Goal: Task Accomplishment & Management: Use online tool/utility

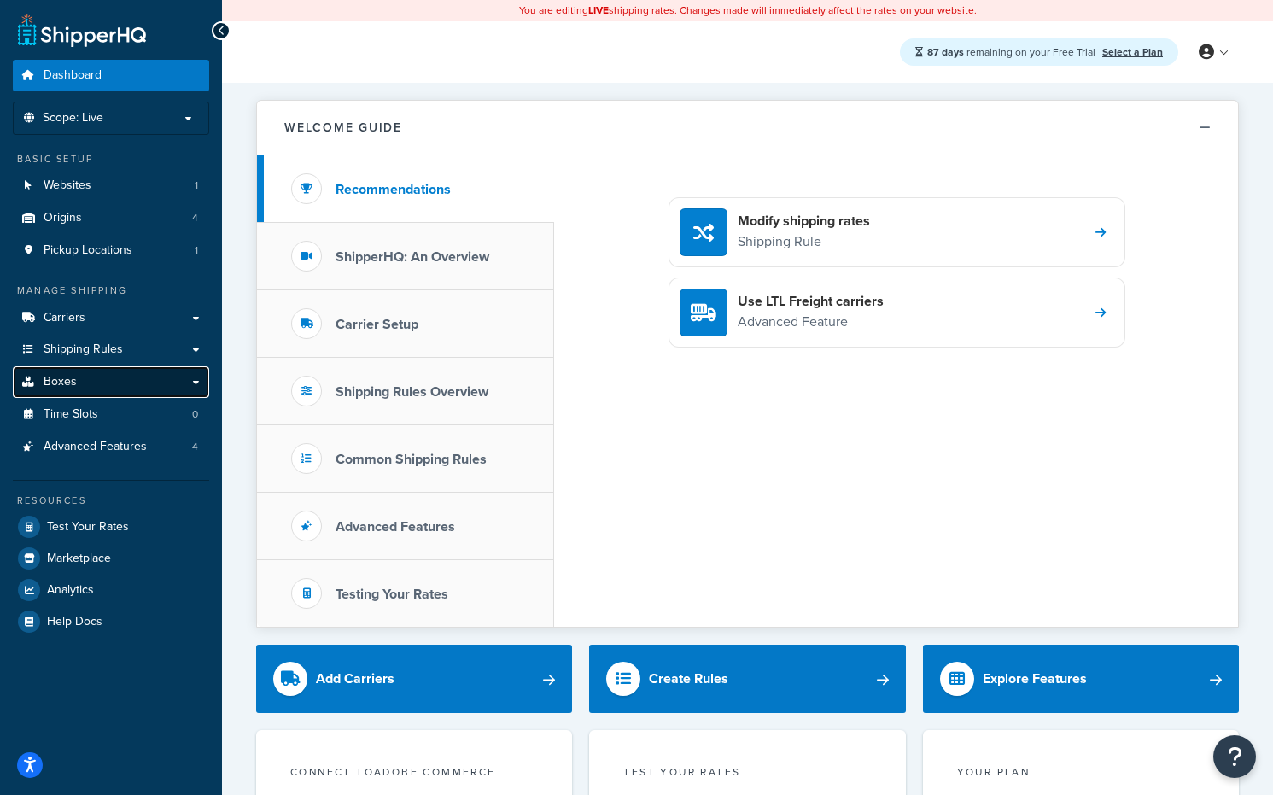
click at [151, 377] on link "Boxes" at bounding box center [111, 382] width 196 height 32
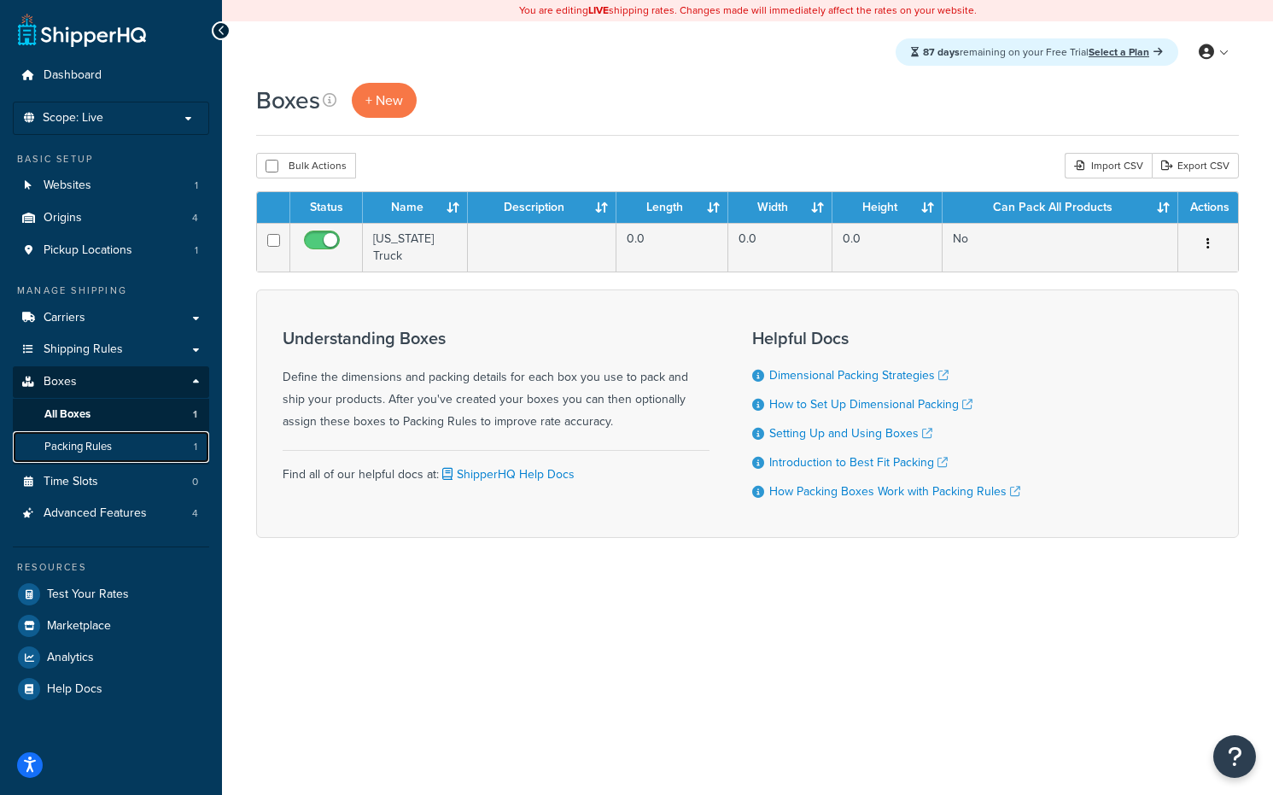
click at [176, 441] on link "Packing Rules 1" at bounding box center [111, 447] width 196 height 32
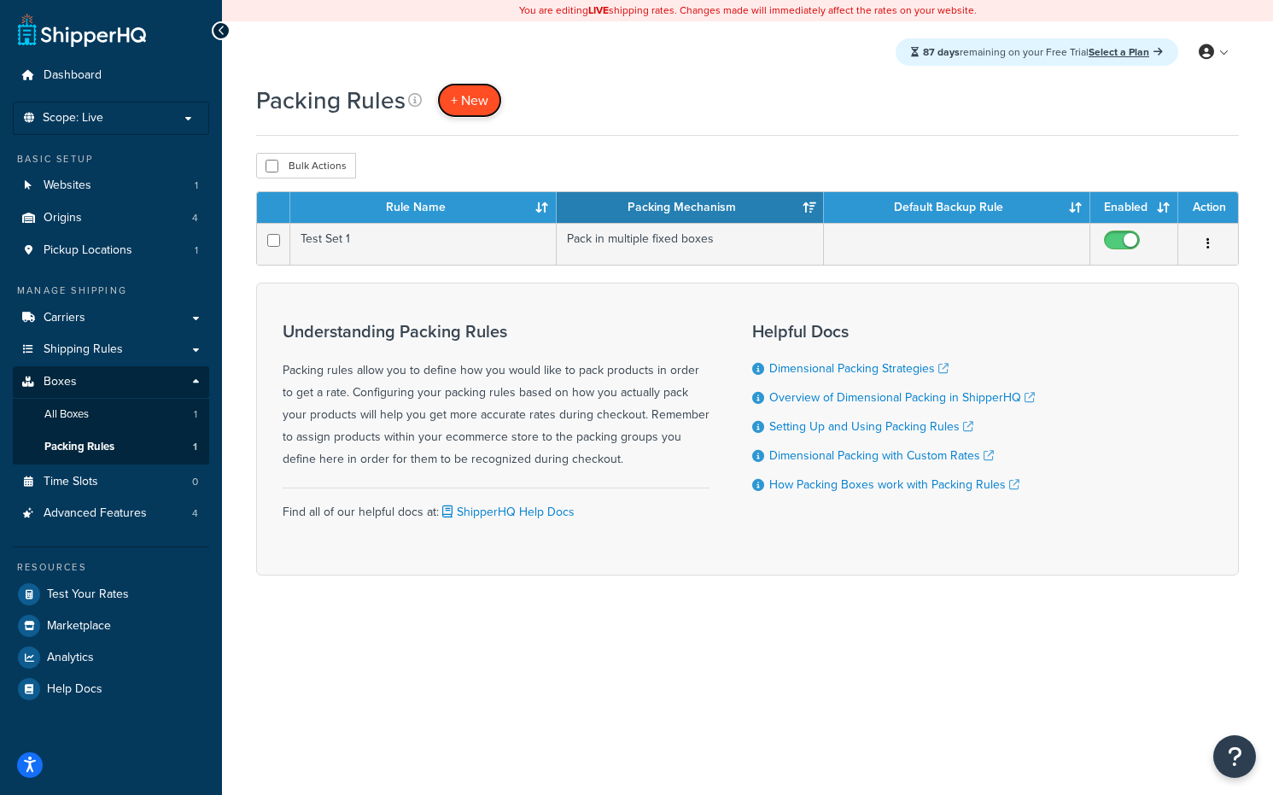
click at [477, 102] on span "+ New" at bounding box center [470, 100] width 38 height 20
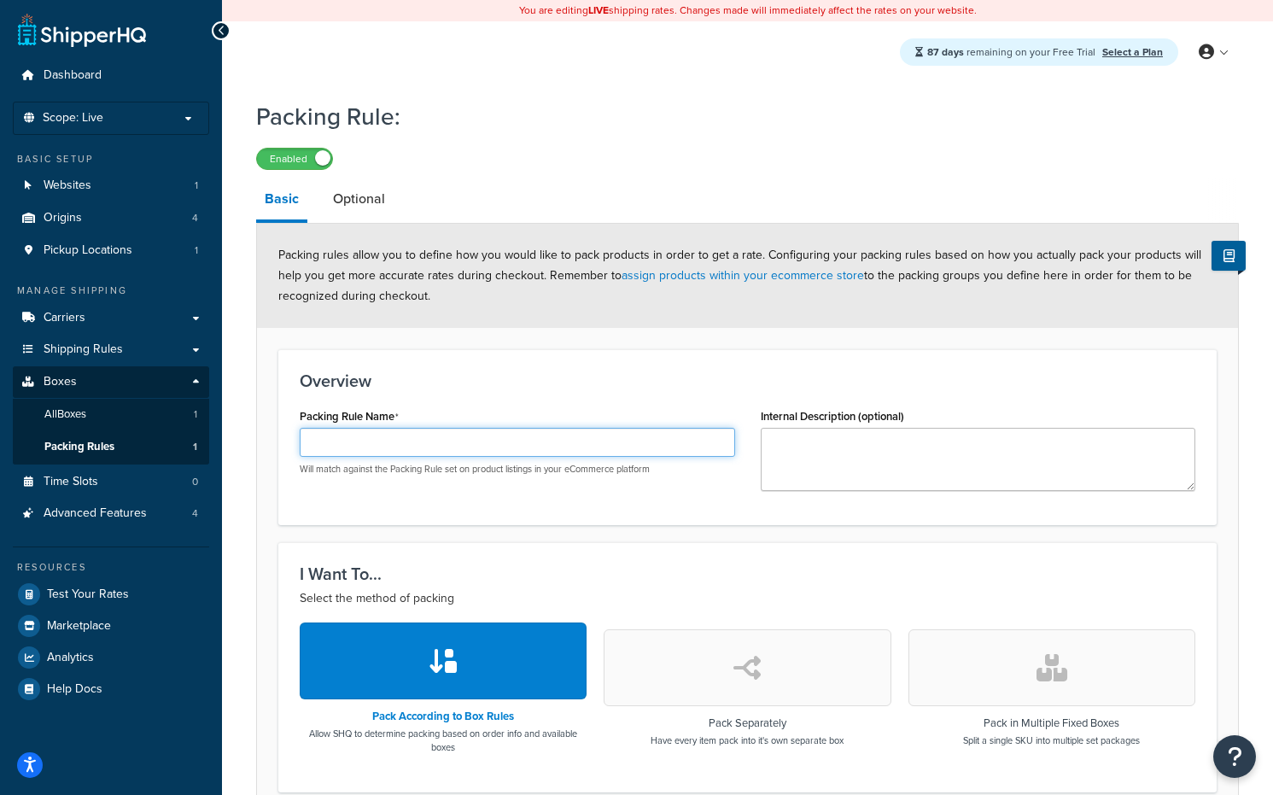
click at [688, 452] on input "Packing Rule Name" at bounding box center [517, 442] width 435 height 29
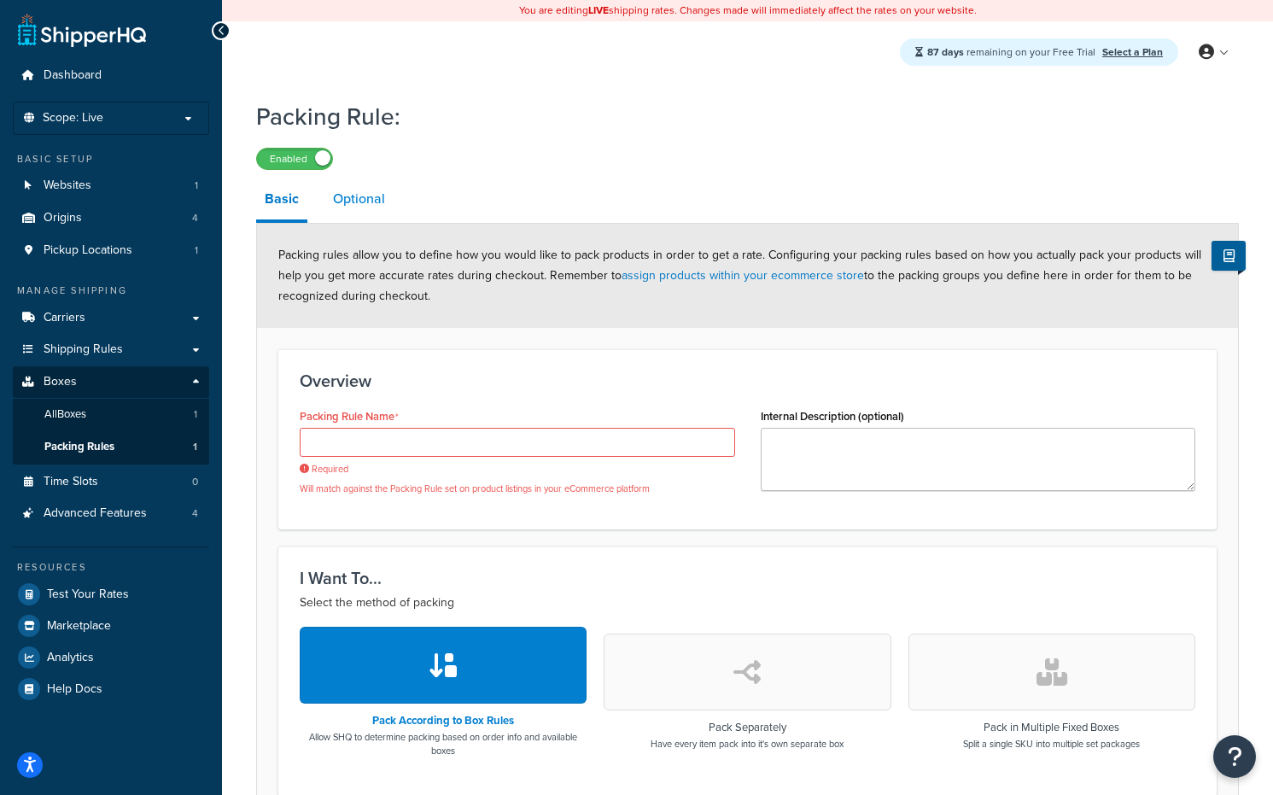
click at [354, 195] on link "Optional" at bounding box center [358, 198] width 69 height 41
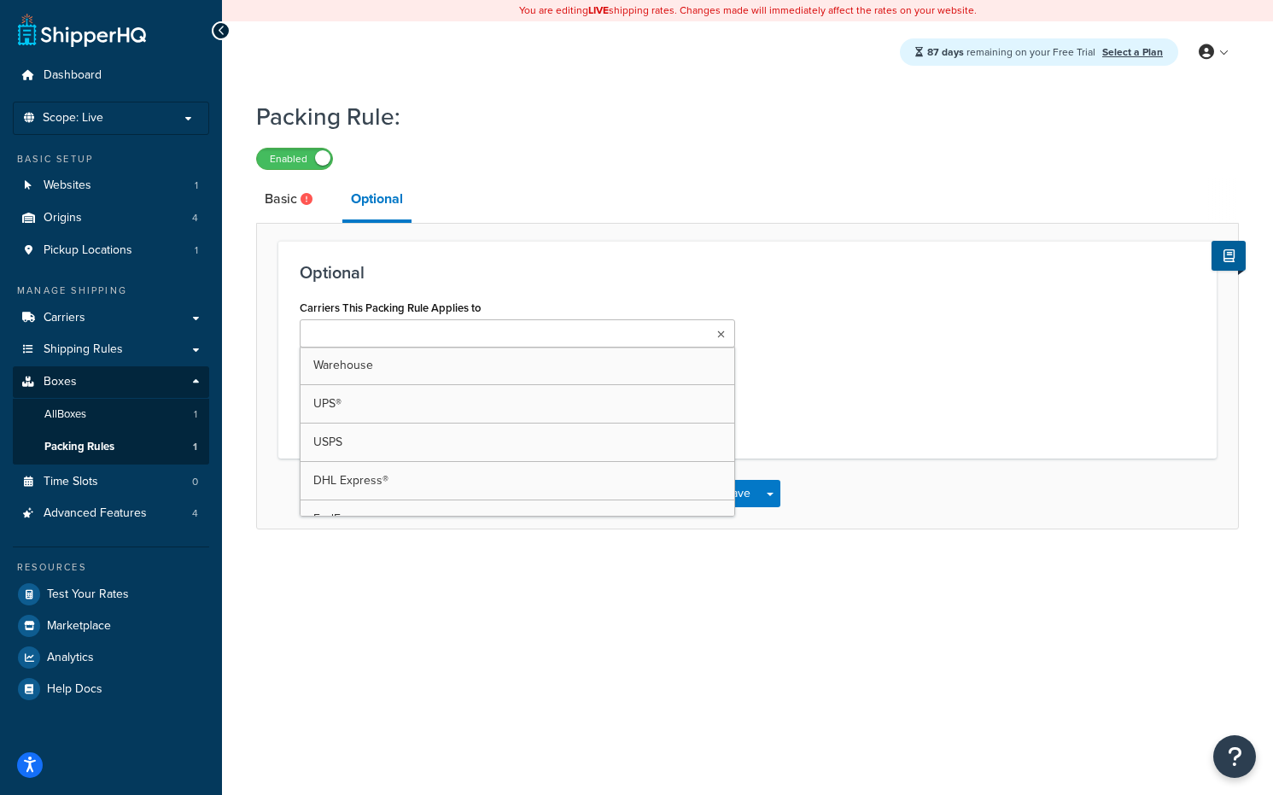
click at [404, 327] on input "Carriers This Packing Rule Applies to" at bounding box center [380, 334] width 151 height 19
click at [536, 265] on h3 "Optional" at bounding box center [747, 272] width 895 height 19
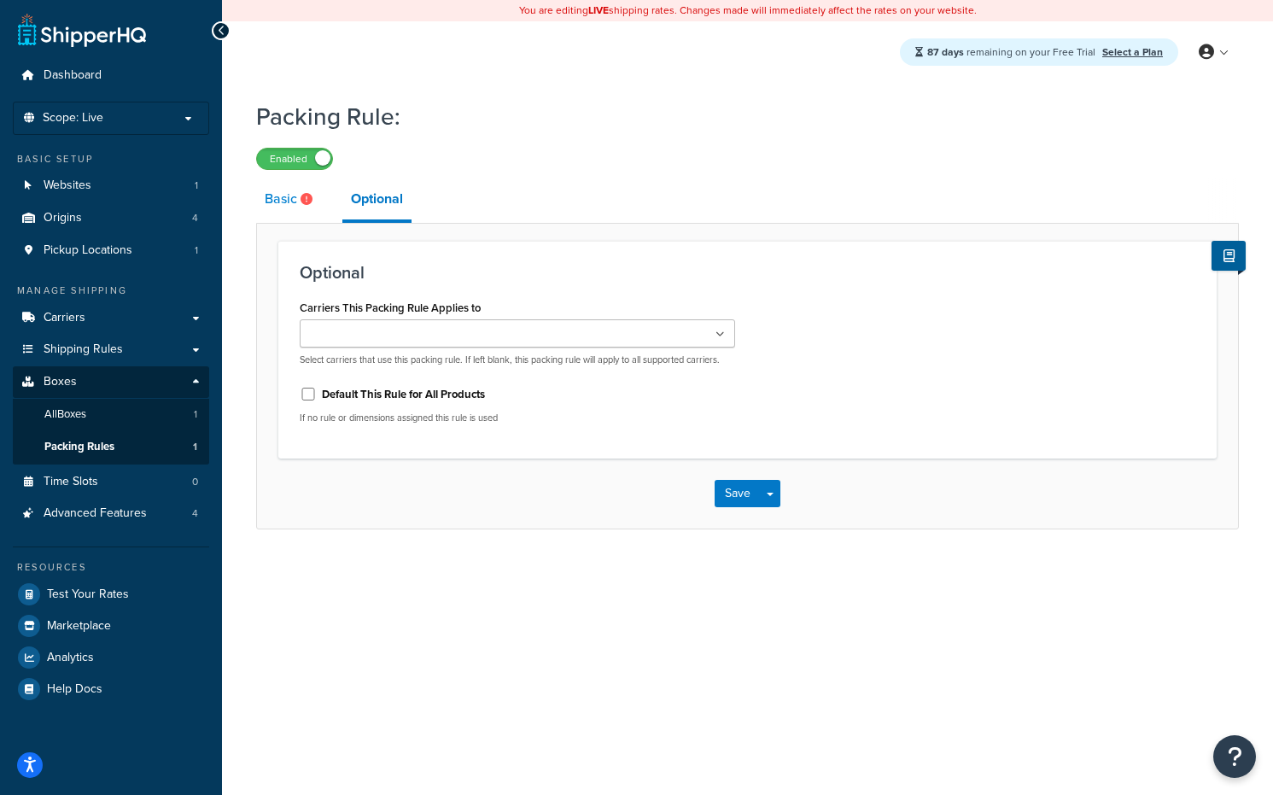
click at [296, 207] on link "Basic" at bounding box center [290, 198] width 69 height 41
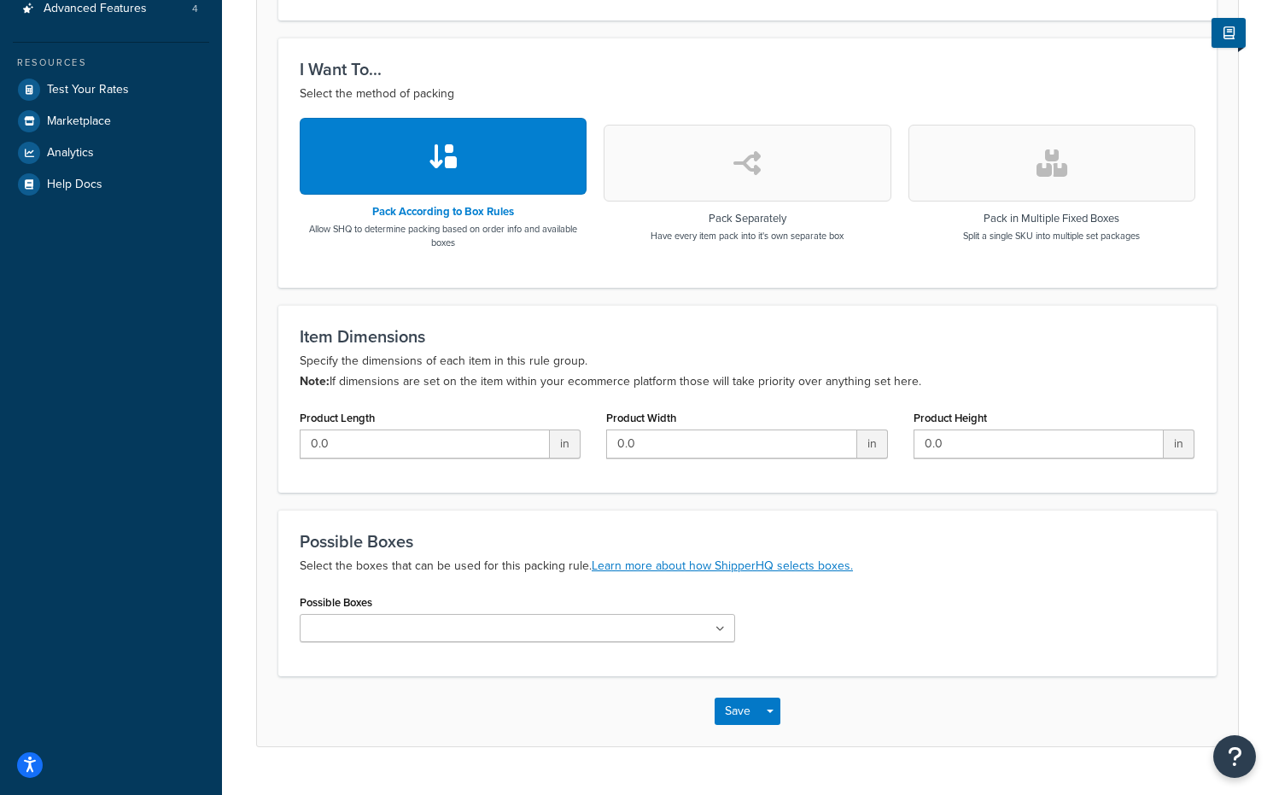
scroll to position [507, 0]
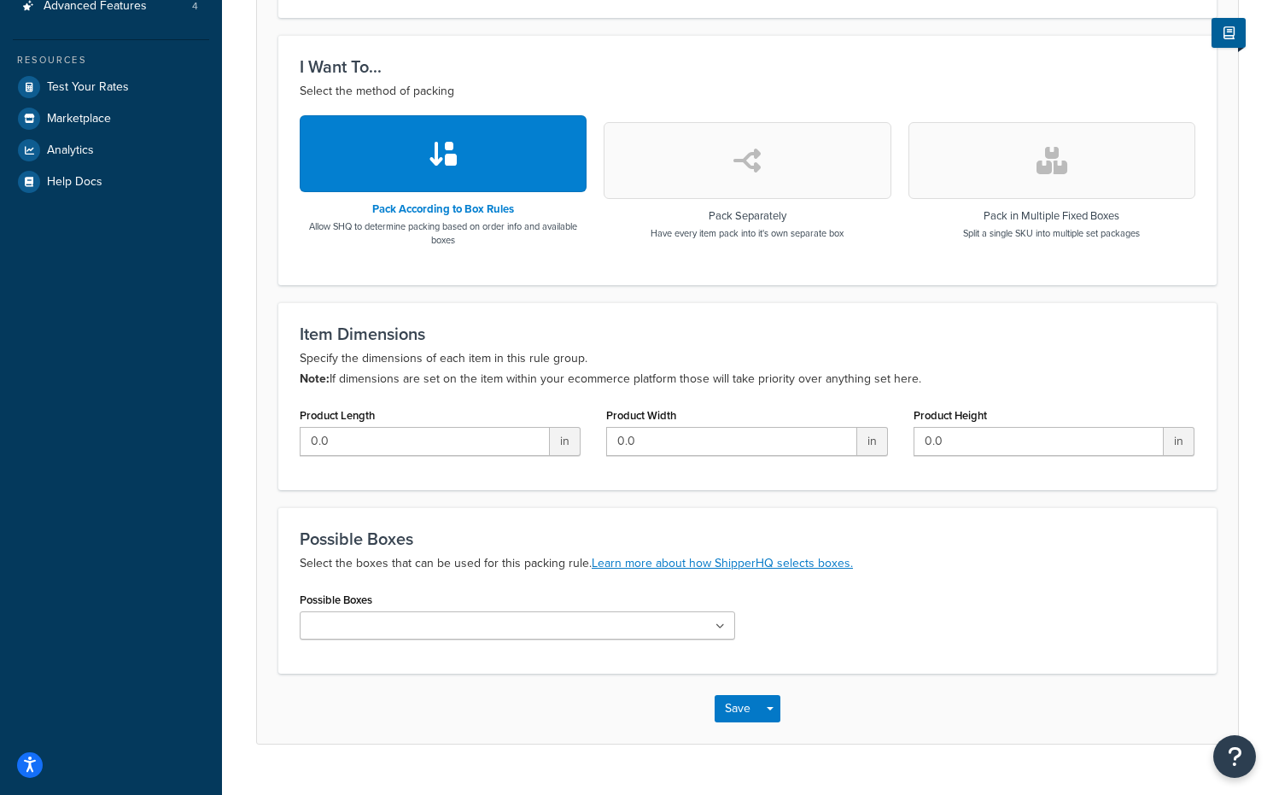
click at [793, 147] on button "button" at bounding box center [747, 160] width 287 height 77
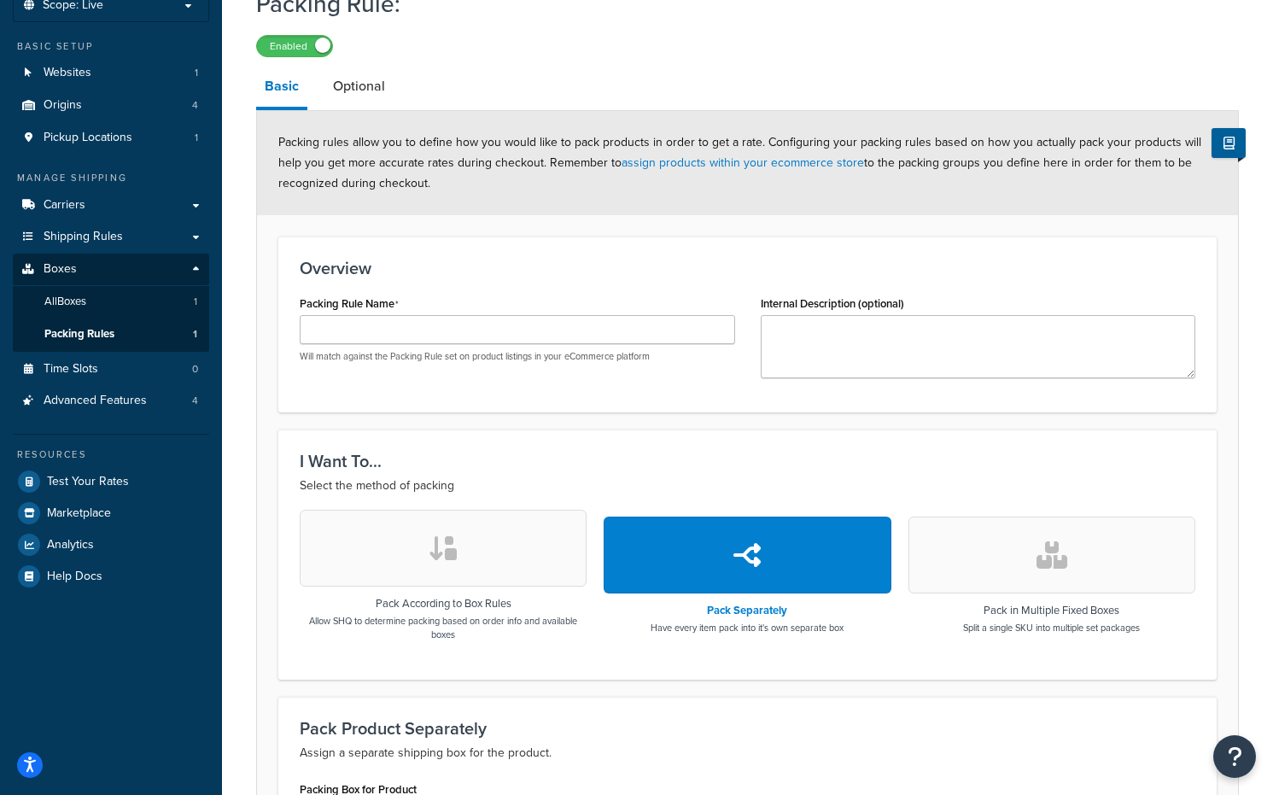
scroll to position [359, 0]
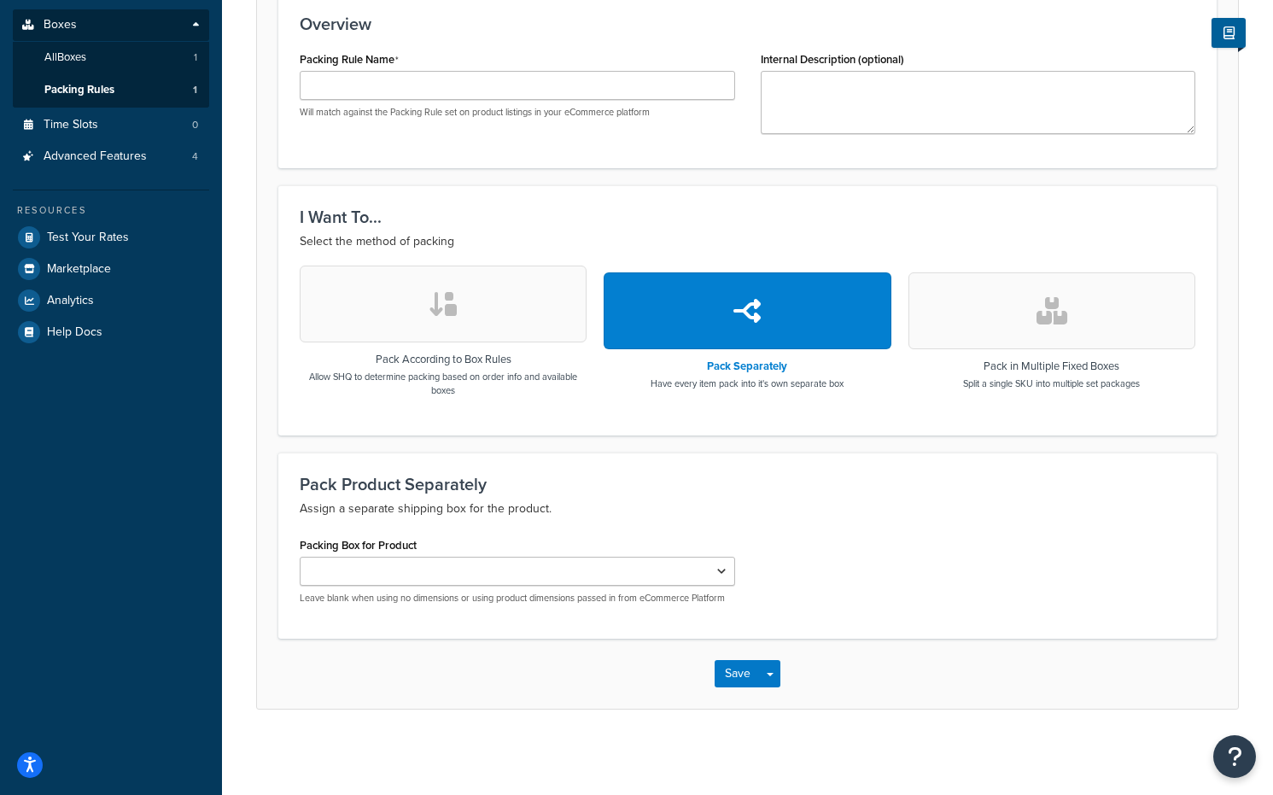
click at [1014, 306] on button "button" at bounding box center [1051, 310] width 287 height 77
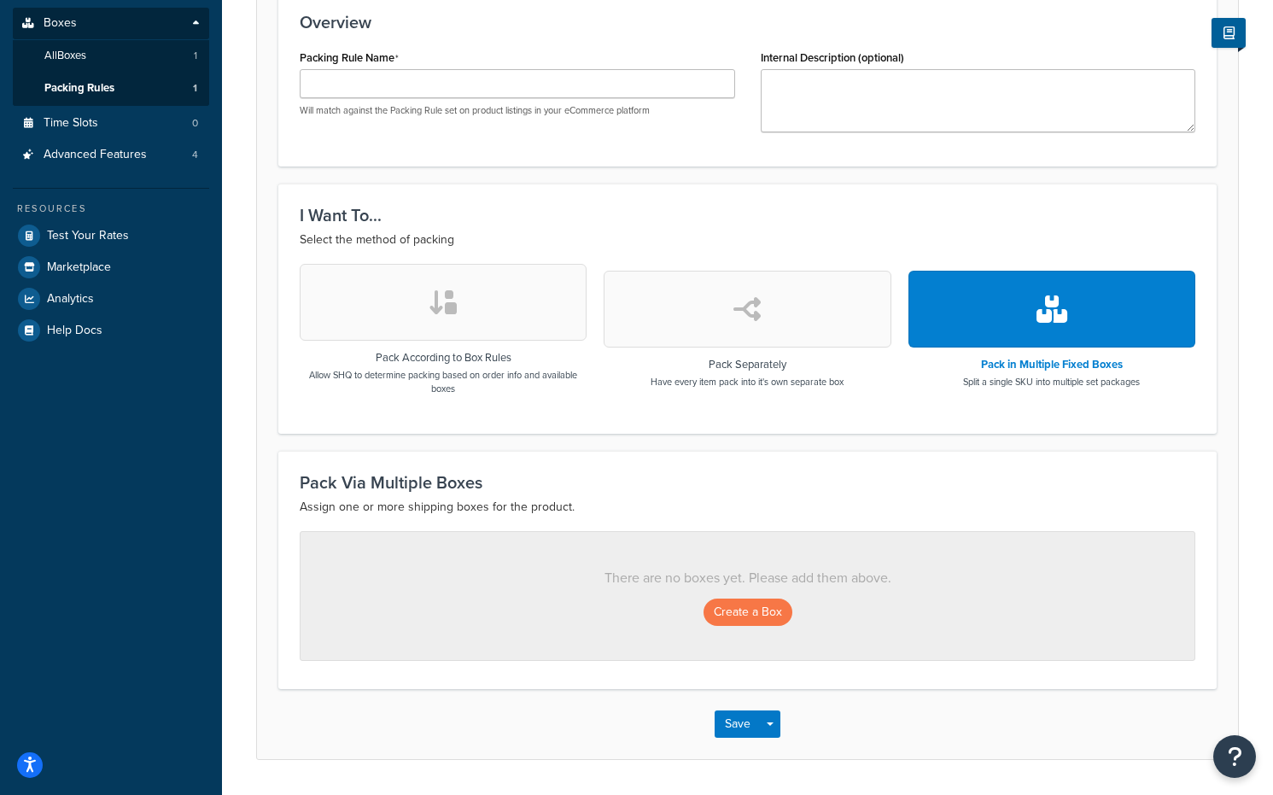
click at [849, 314] on button "button" at bounding box center [747, 309] width 287 height 77
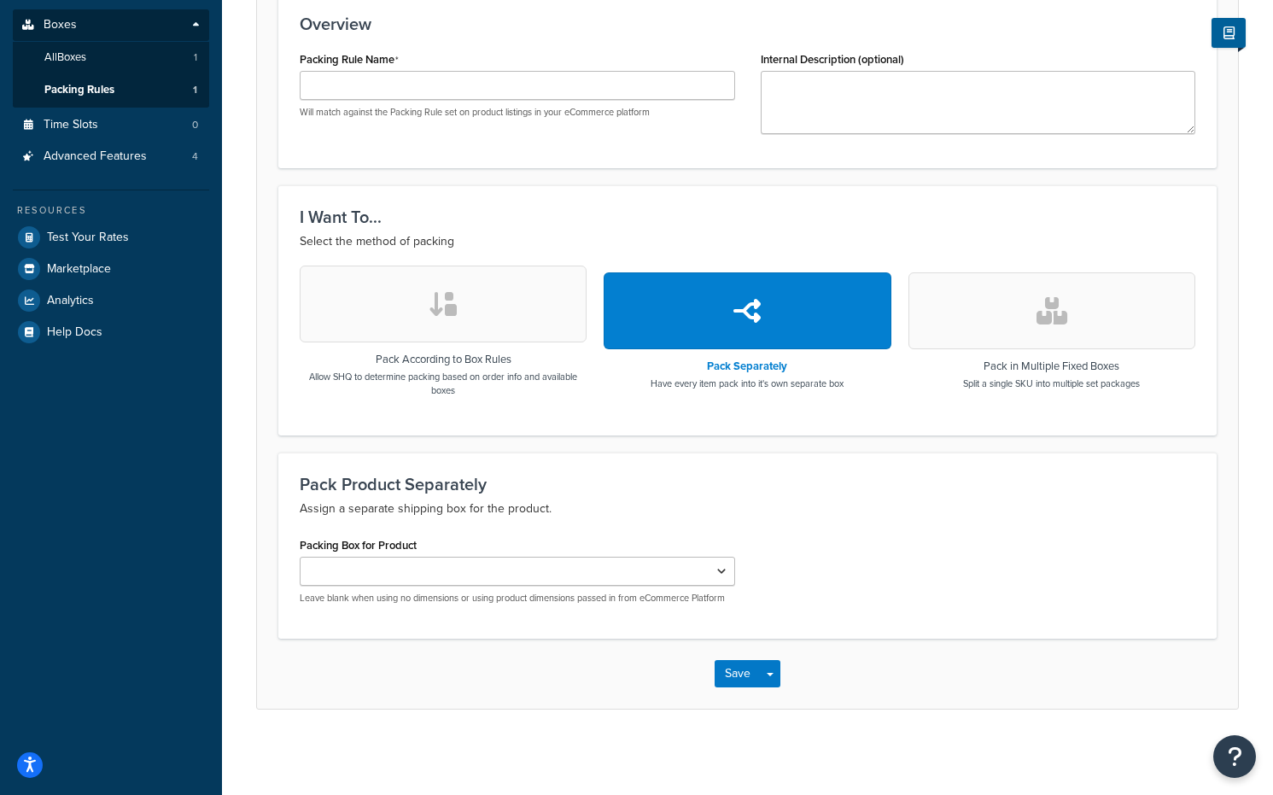
click at [379, 289] on button "button" at bounding box center [443, 303] width 287 height 77
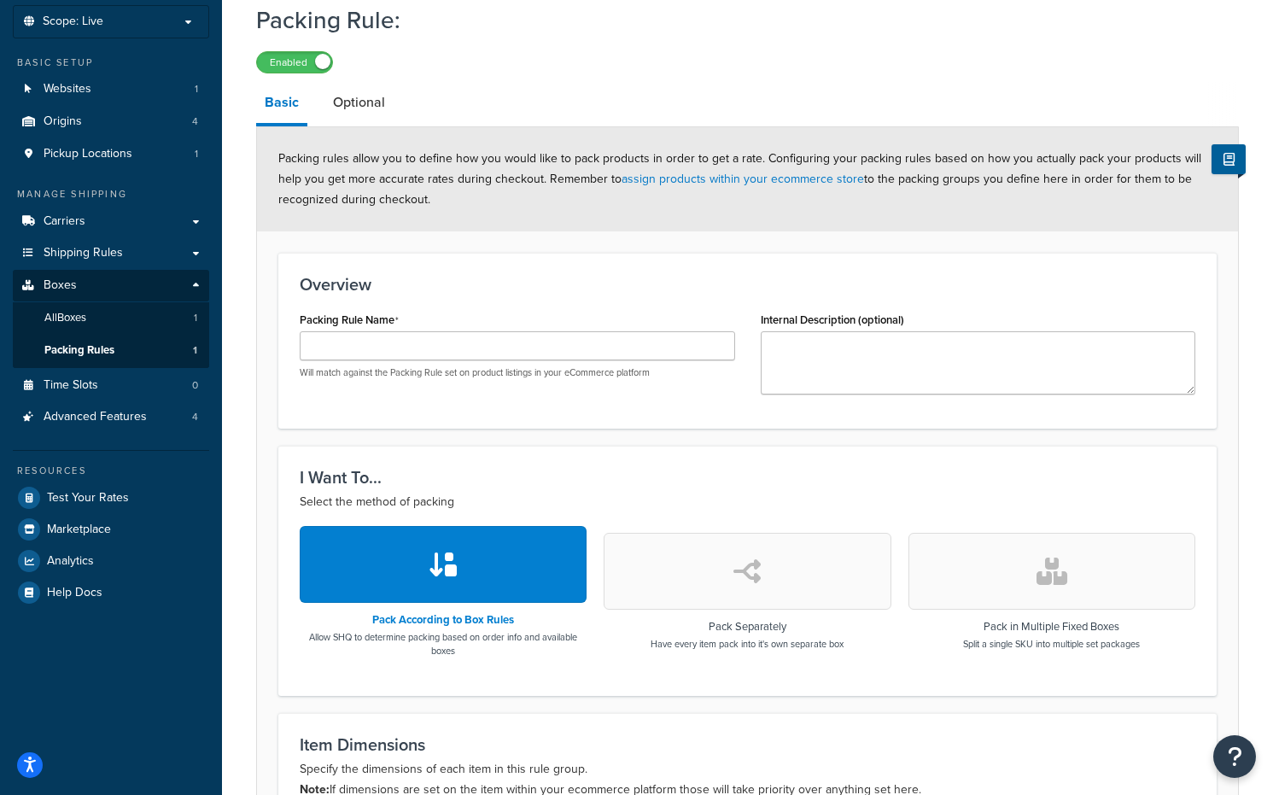
scroll to position [47, 0]
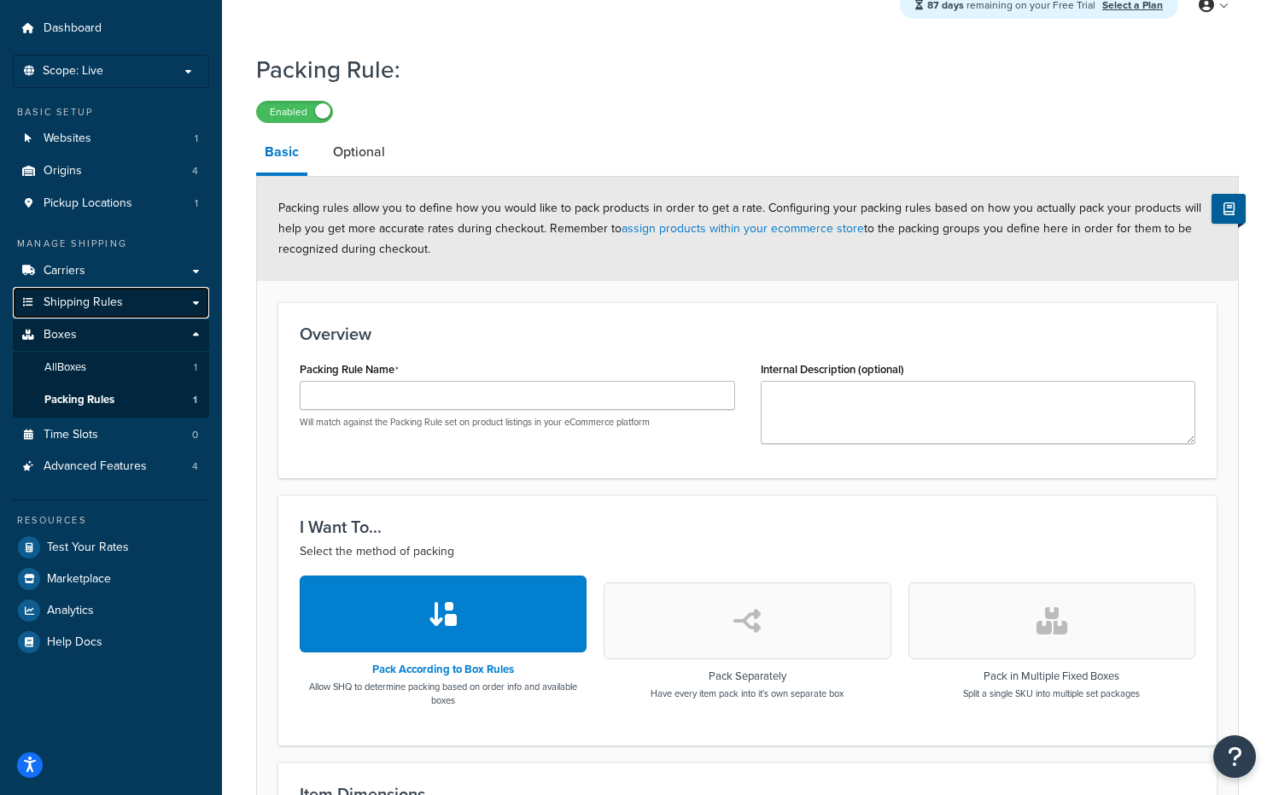
click at [160, 292] on link "Shipping Rules" at bounding box center [111, 303] width 196 height 32
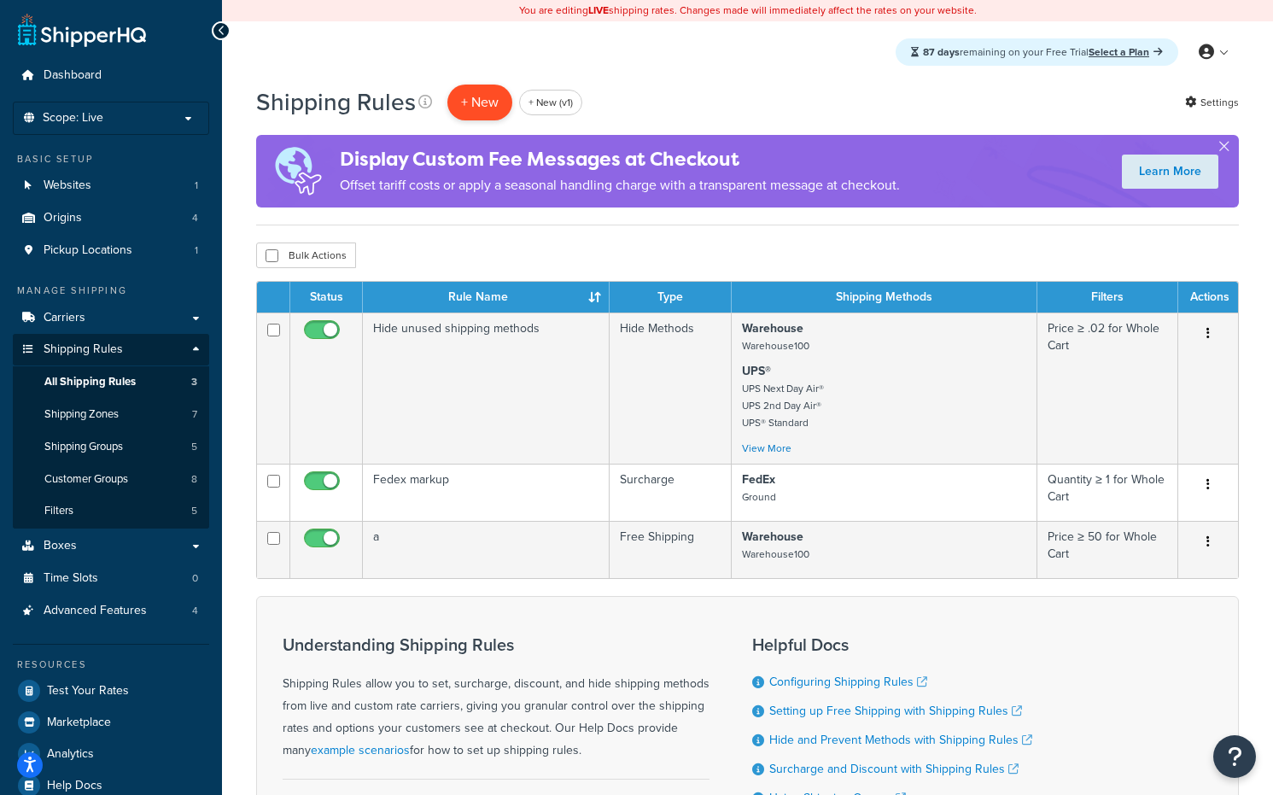
click at [469, 105] on p "+ New" at bounding box center [479, 102] width 65 height 35
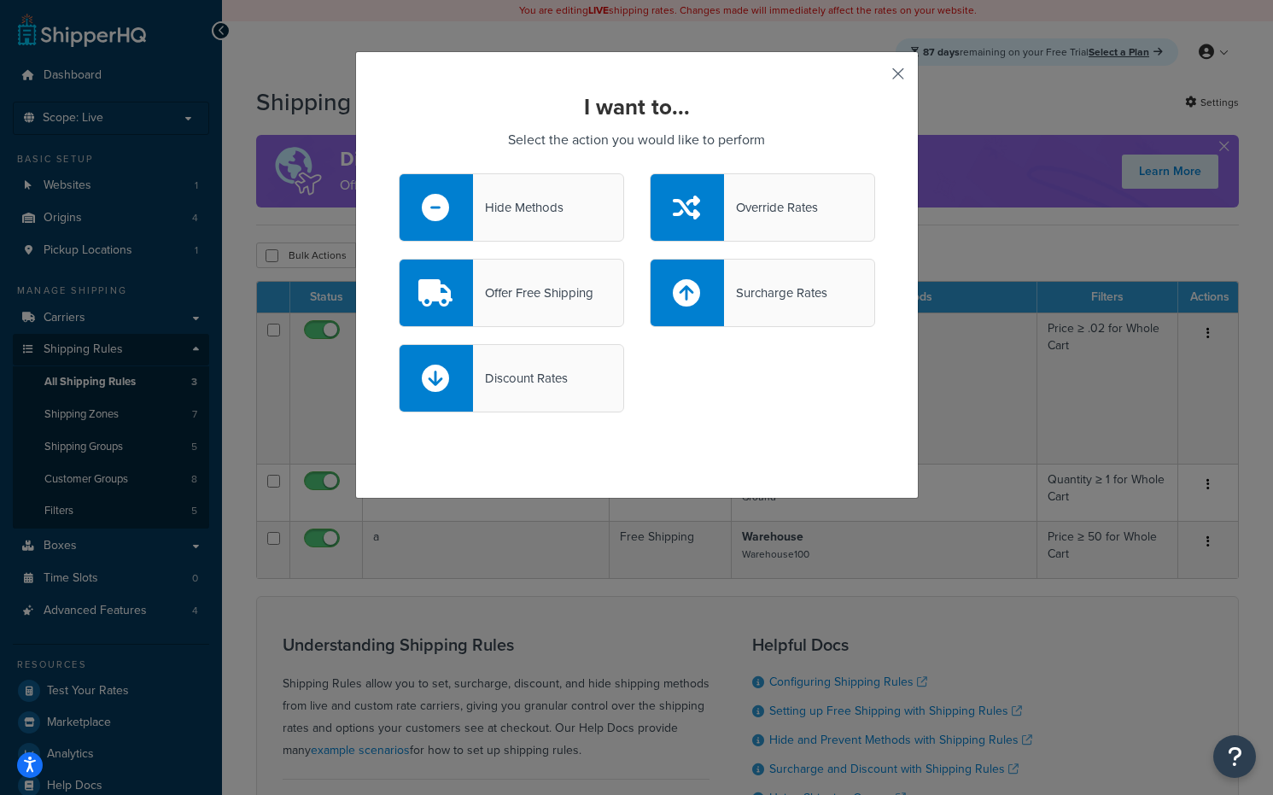
click at [875, 78] on button "button" at bounding box center [873, 80] width 4 height 4
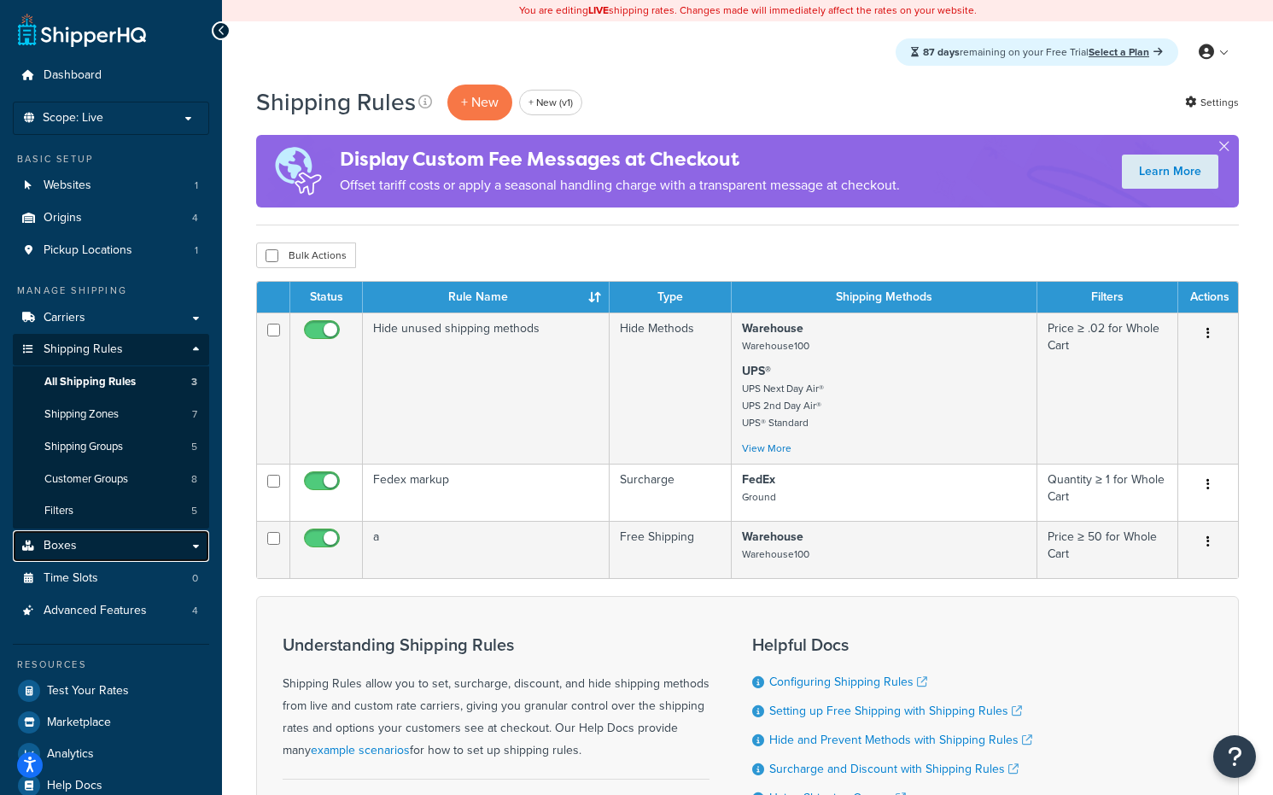
click at [85, 547] on link "Boxes" at bounding box center [111, 546] width 196 height 32
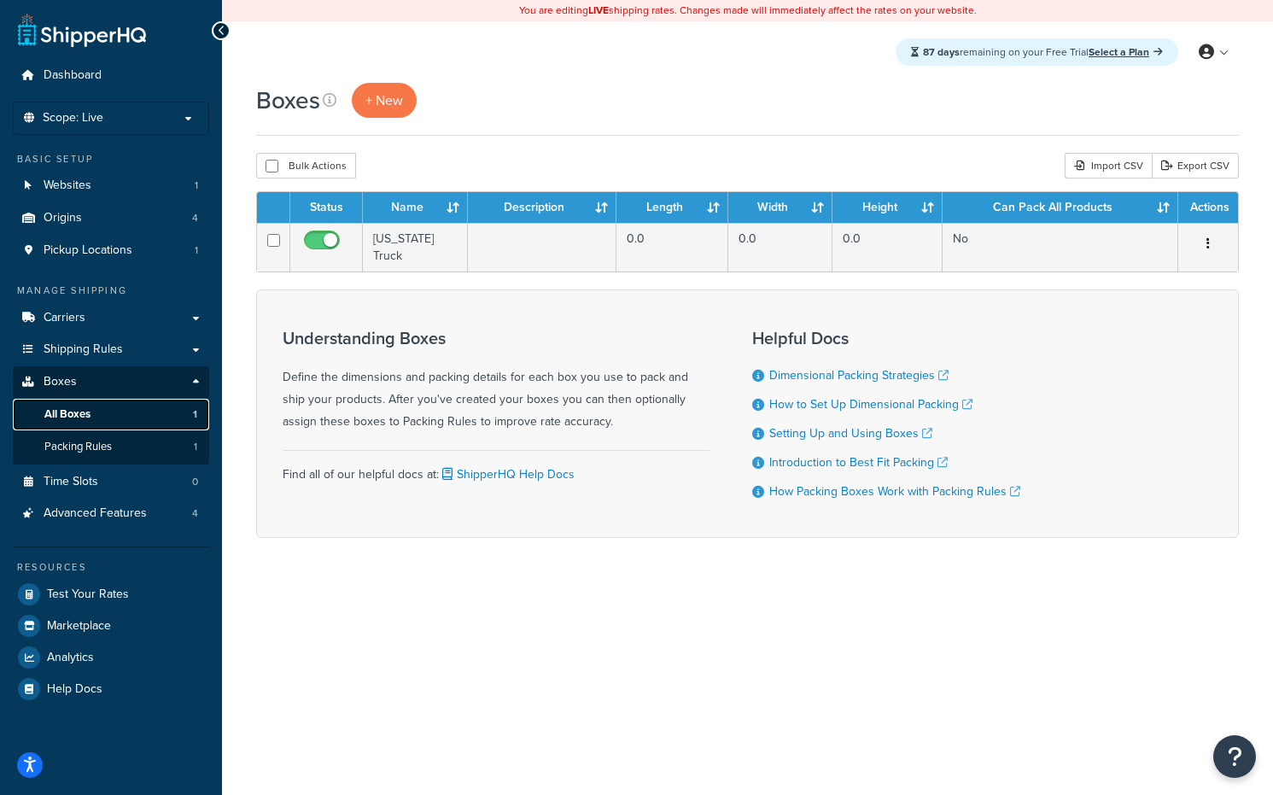
click at [144, 412] on link "All Boxes 1" at bounding box center [111, 415] width 196 height 32
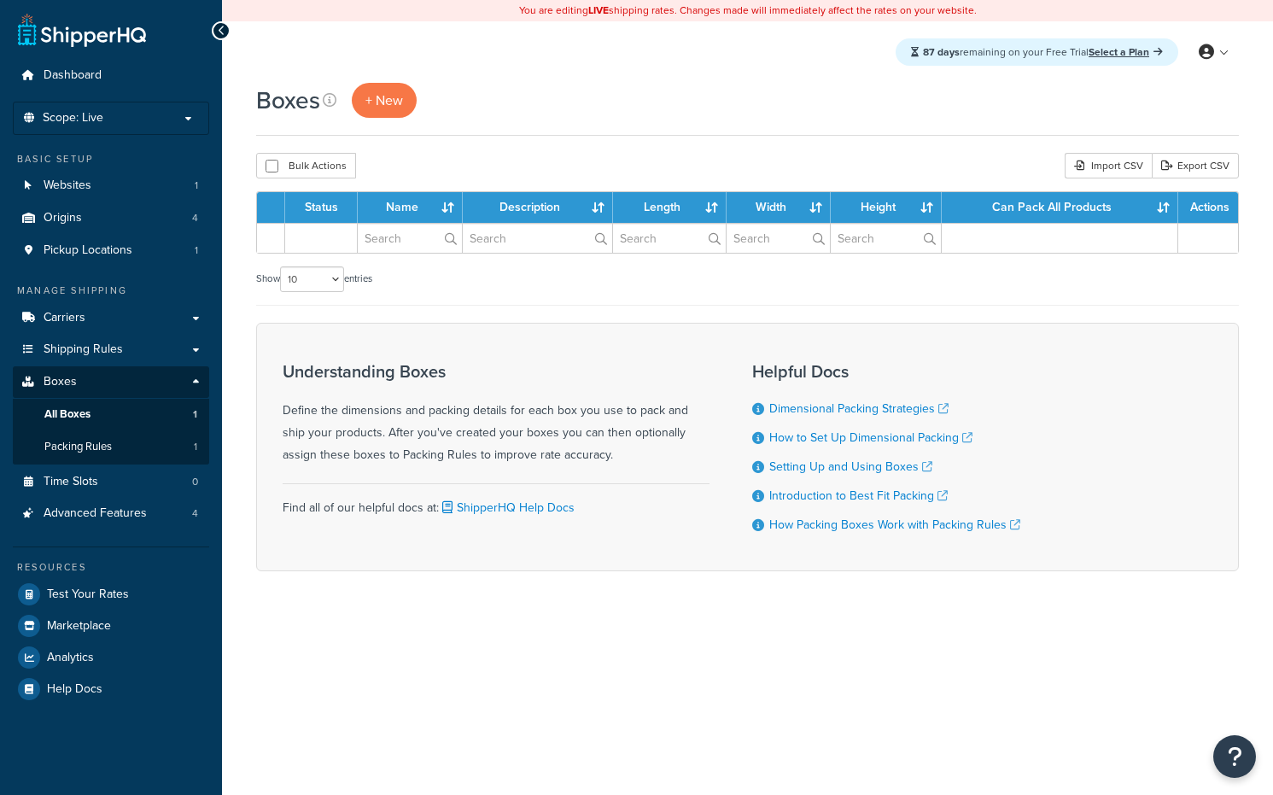
click at [141, 445] on link "Packing Rules 1" at bounding box center [111, 447] width 196 height 32
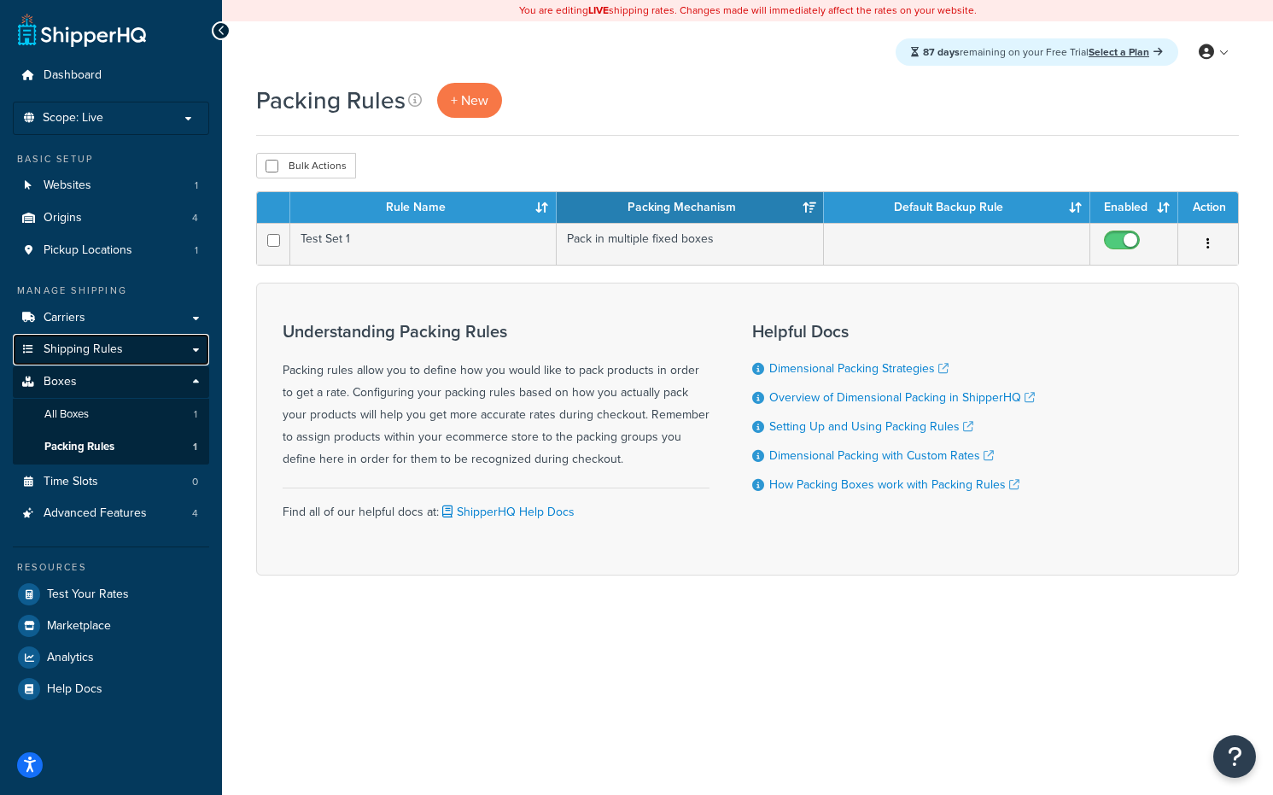
click at [170, 346] on link "Shipping Rules" at bounding box center [111, 350] width 196 height 32
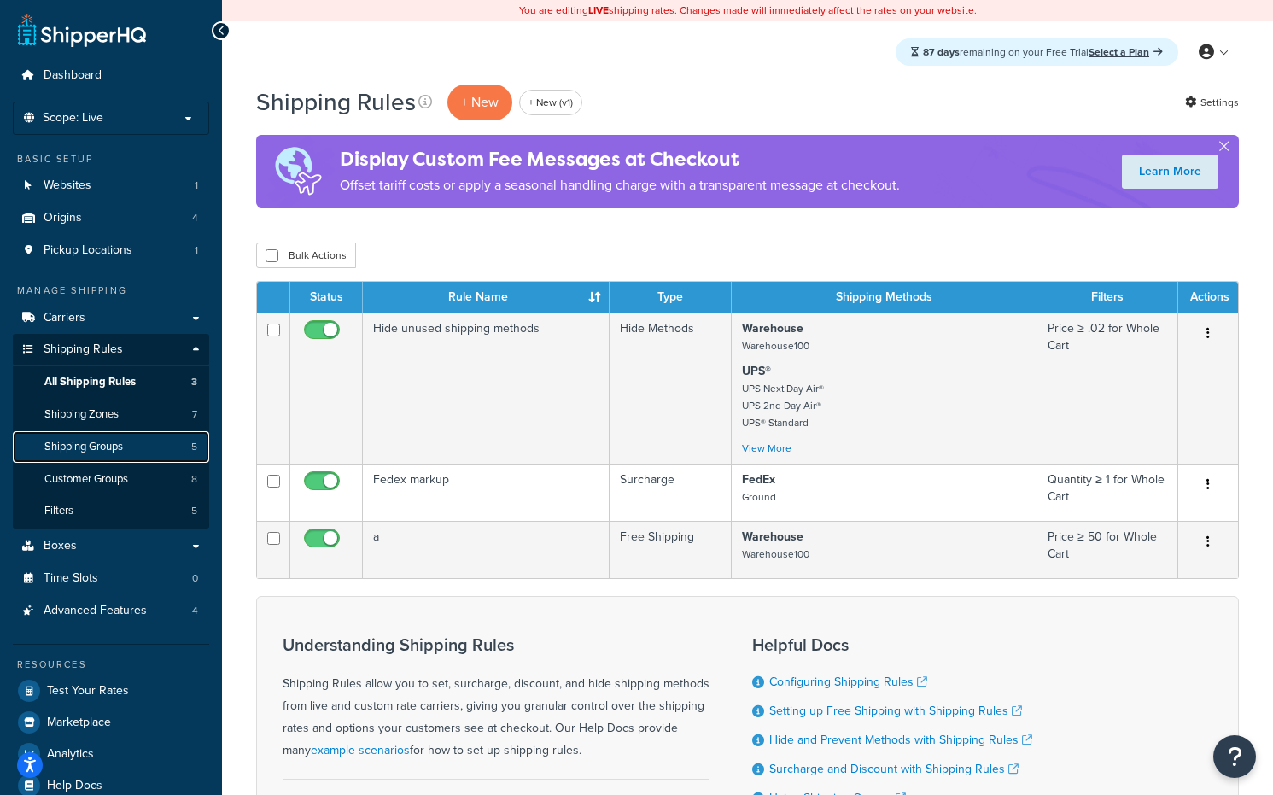
click at [130, 446] on link "Shipping Groups 5" at bounding box center [111, 447] width 196 height 32
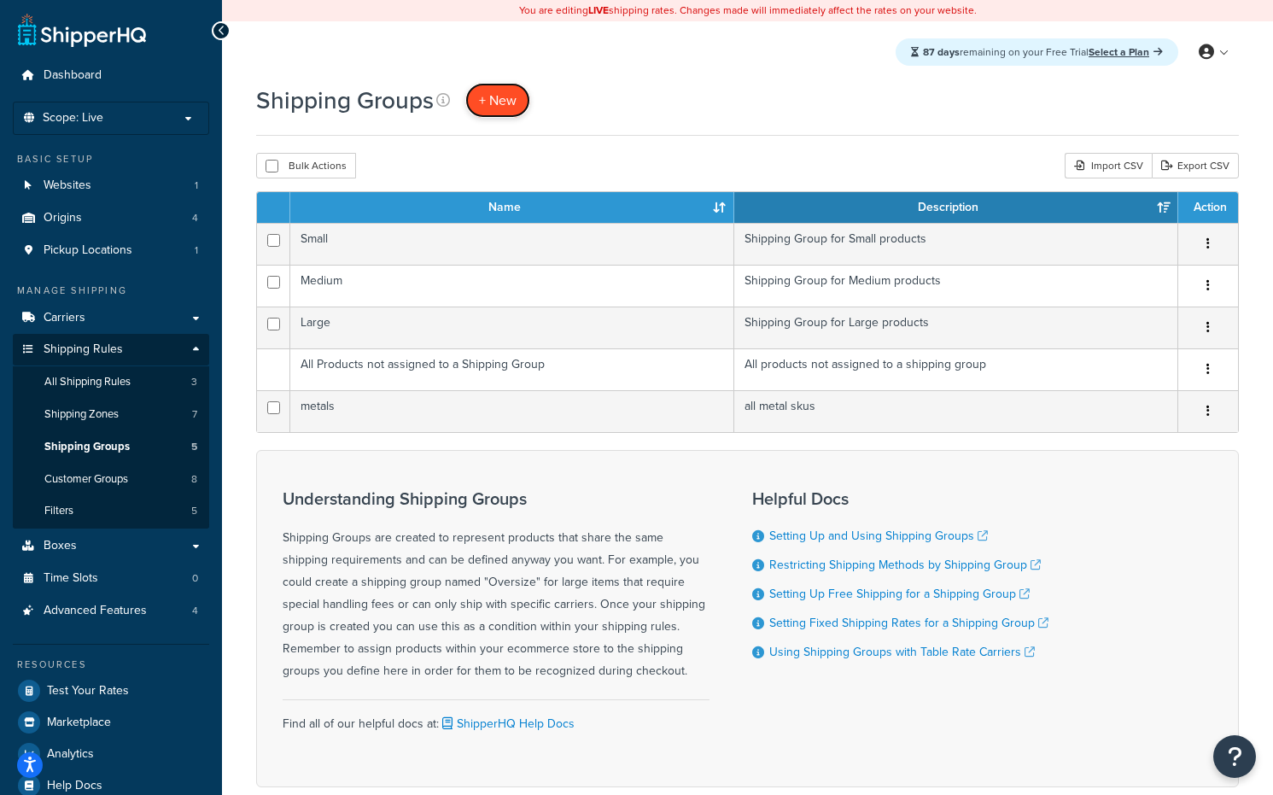
click at [496, 112] on link "+ New" at bounding box center [497, 100] width 65 height 35
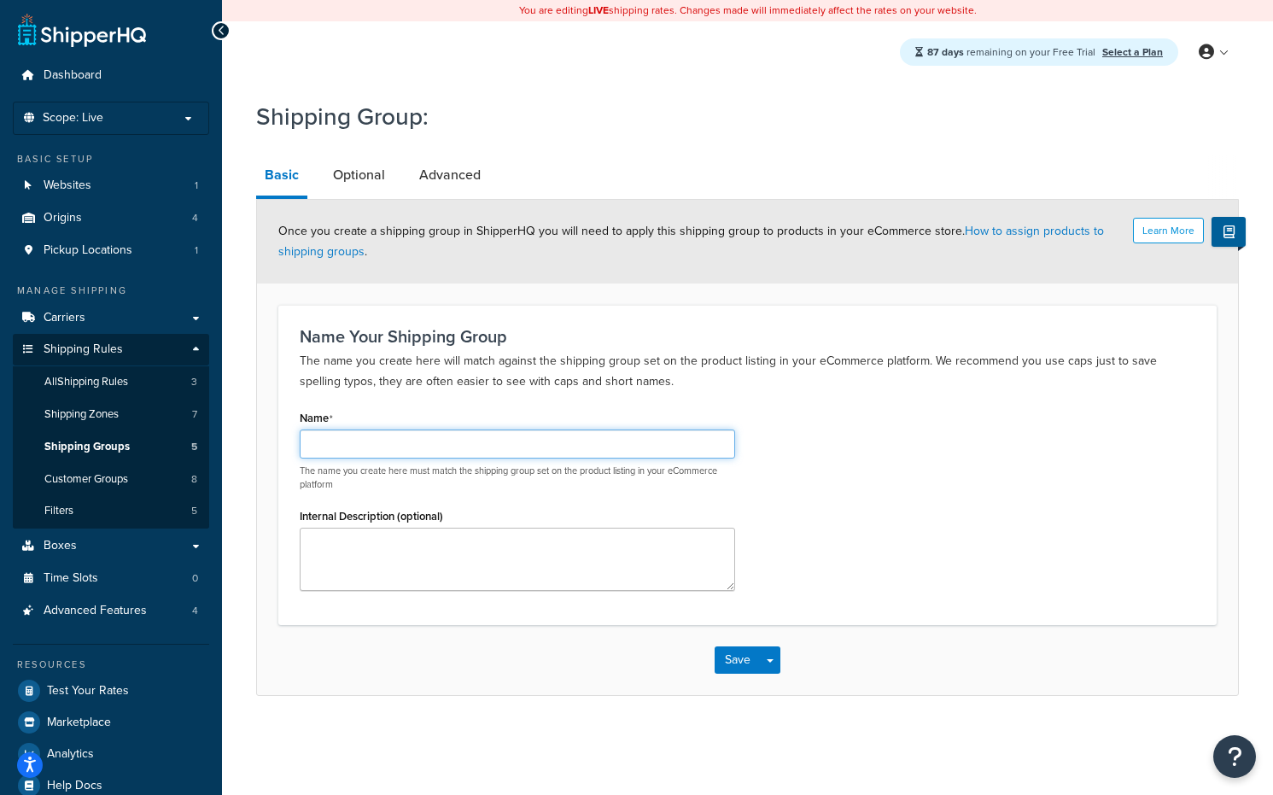
click at [477, 432] on input "Name" at bounding box center [517, 443] width 435 height 29
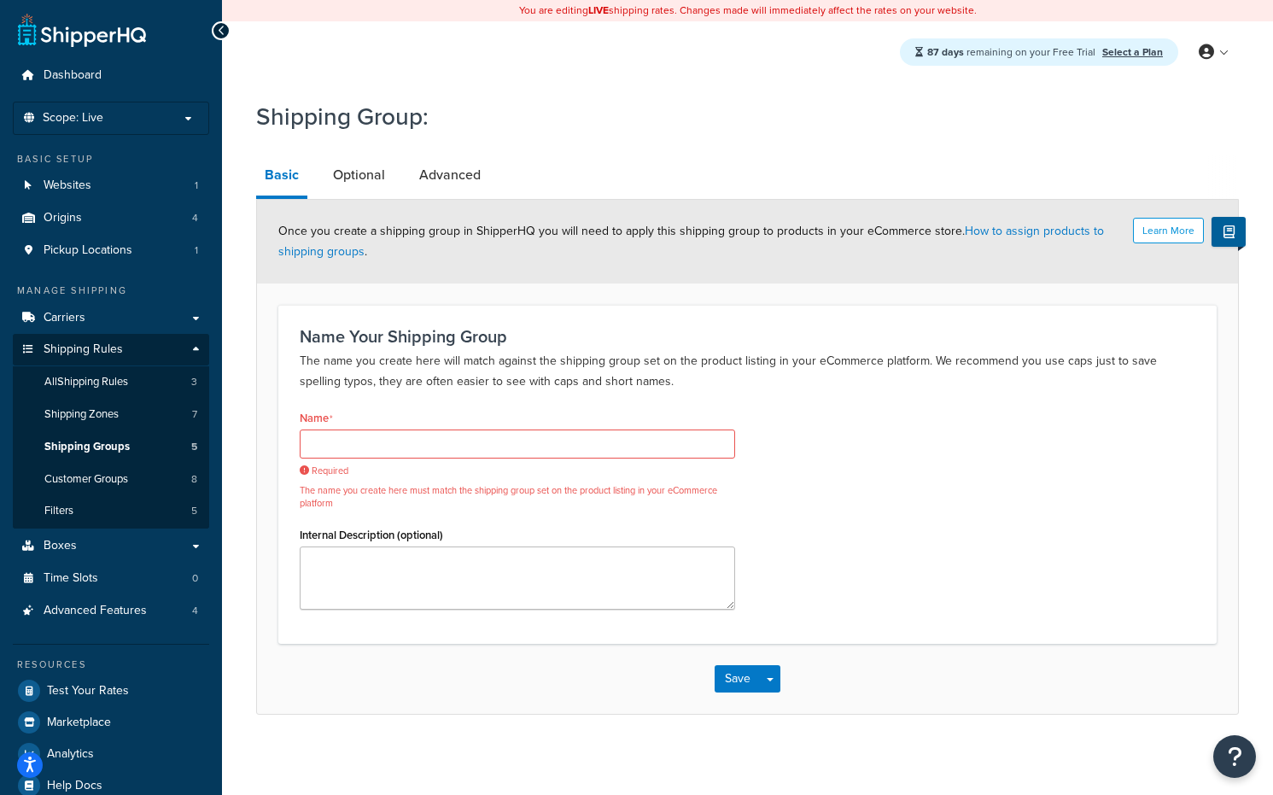
click at [655, 514] on div "Name Required The name you create here must match the shipping group set on the…" at bounding box center [517, 513] width 461 height 217
click at [388, 166] on link "Optional" at bounding box center [358, 175] width 69 height 41
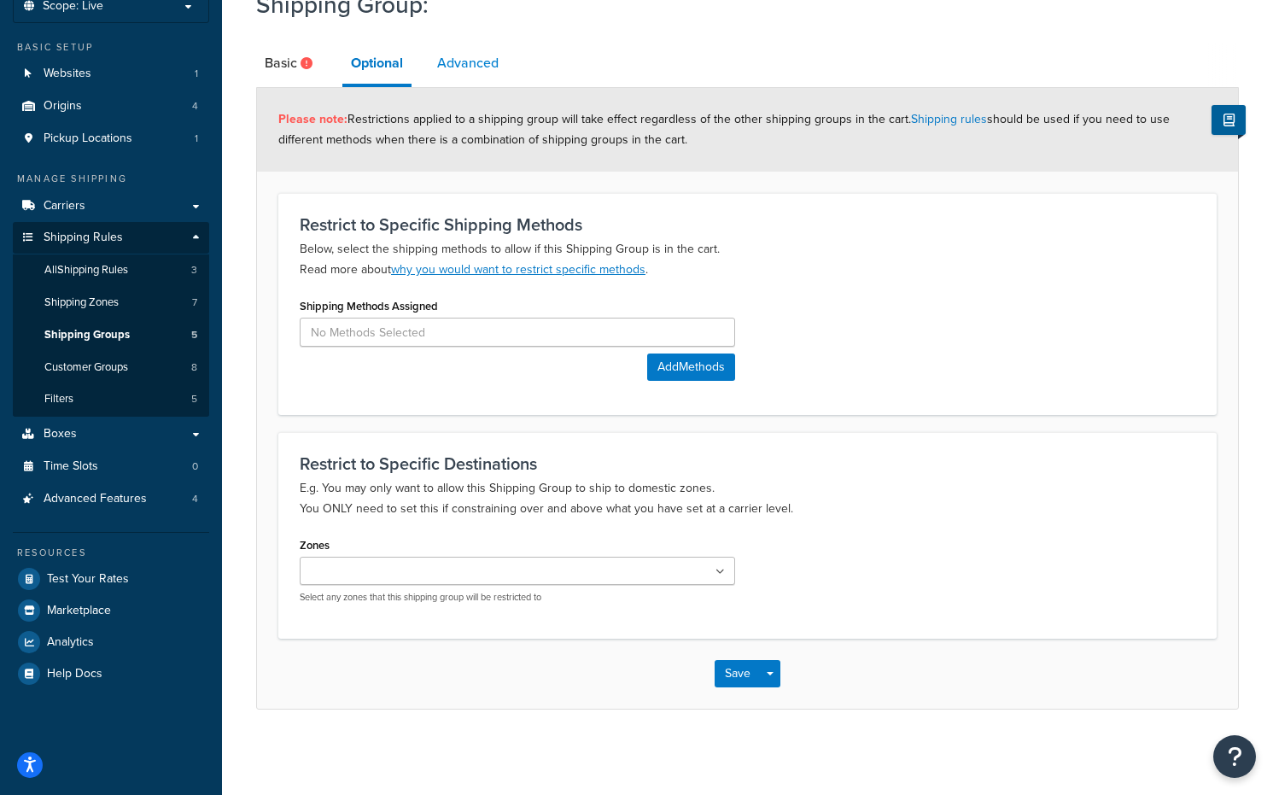
click at [477, 44] on link "Advanced" at bounding box center [468, 63] width 79 height 41
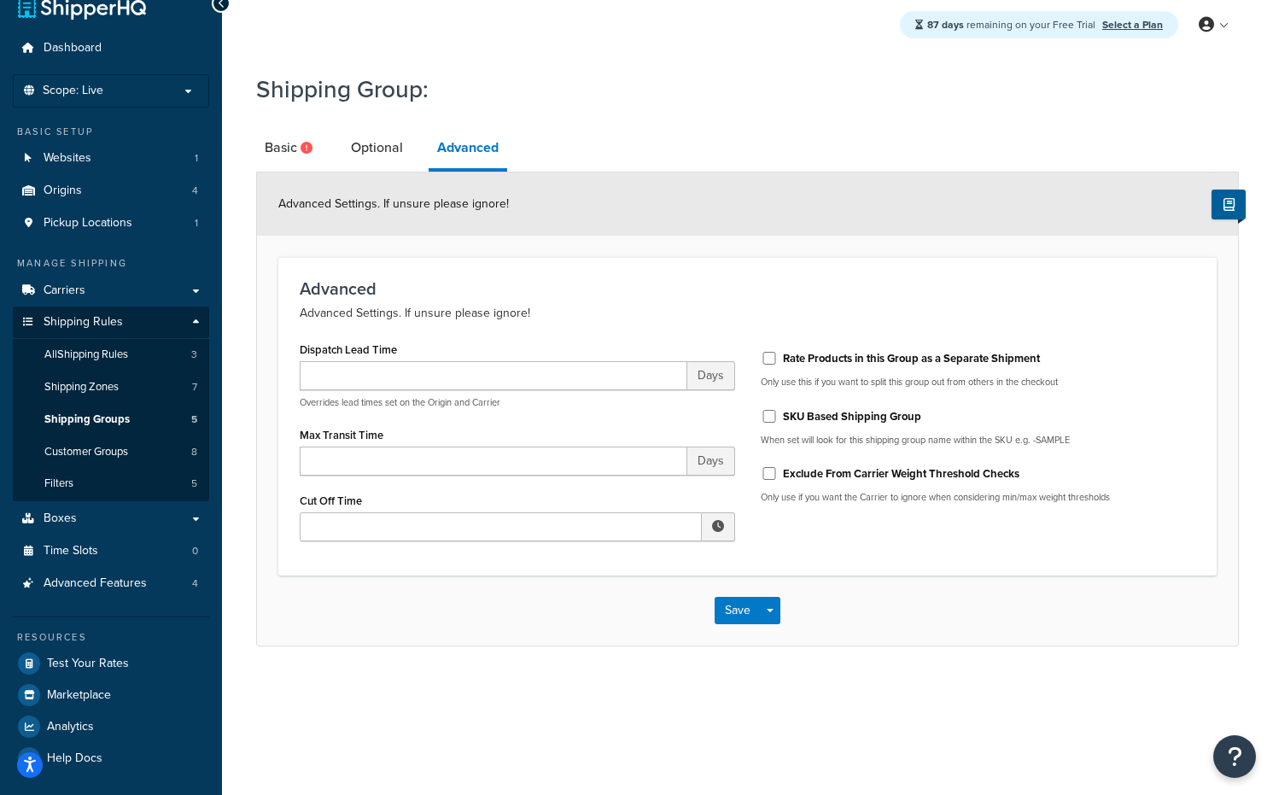
click at [790, 411] on label "SKU Based Shipping Group" at bounding box center [852, 416] width 138 height 15
click at [778, 411] on input "SKU Based Shipping Group" at bounding box center [769, 416] width 17 height 13
checkbox input "true"
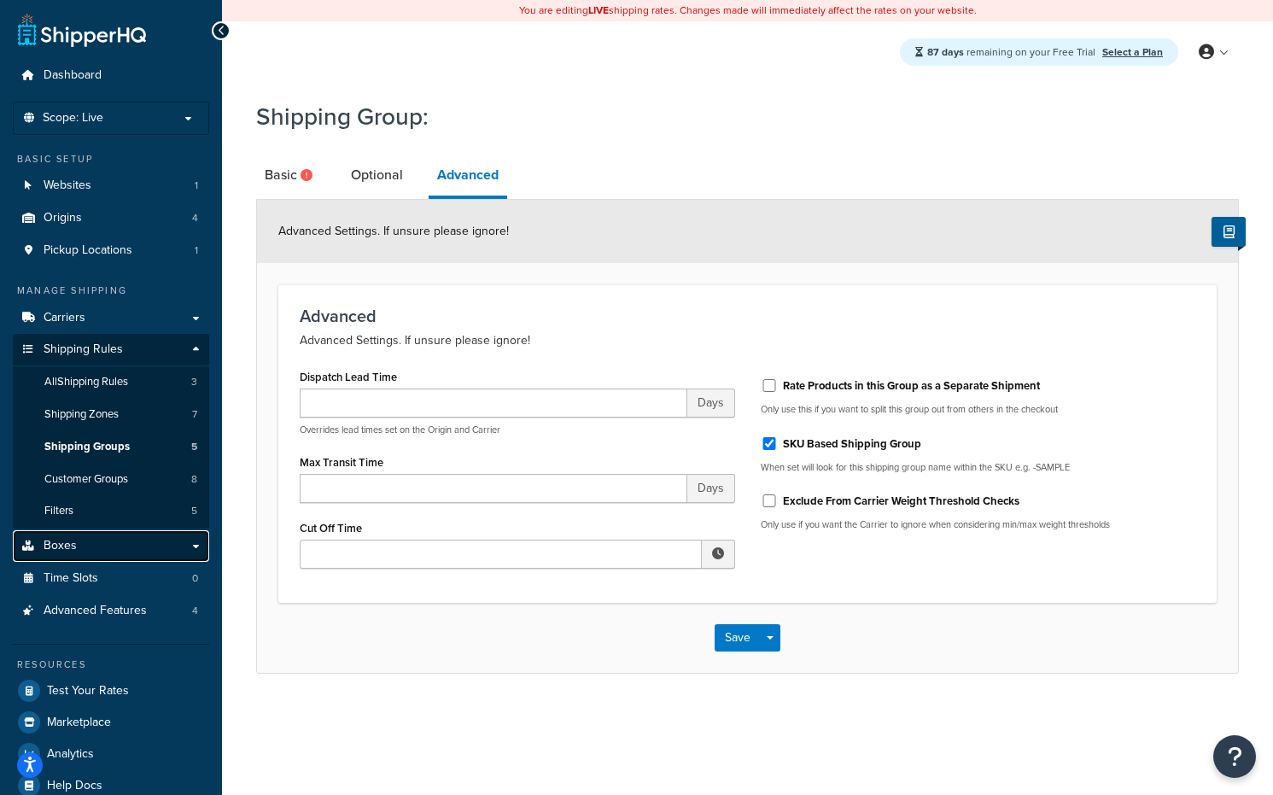
click at [122, 550] on link "Boxes" at bounding box center [111, 546] width 196 height 32
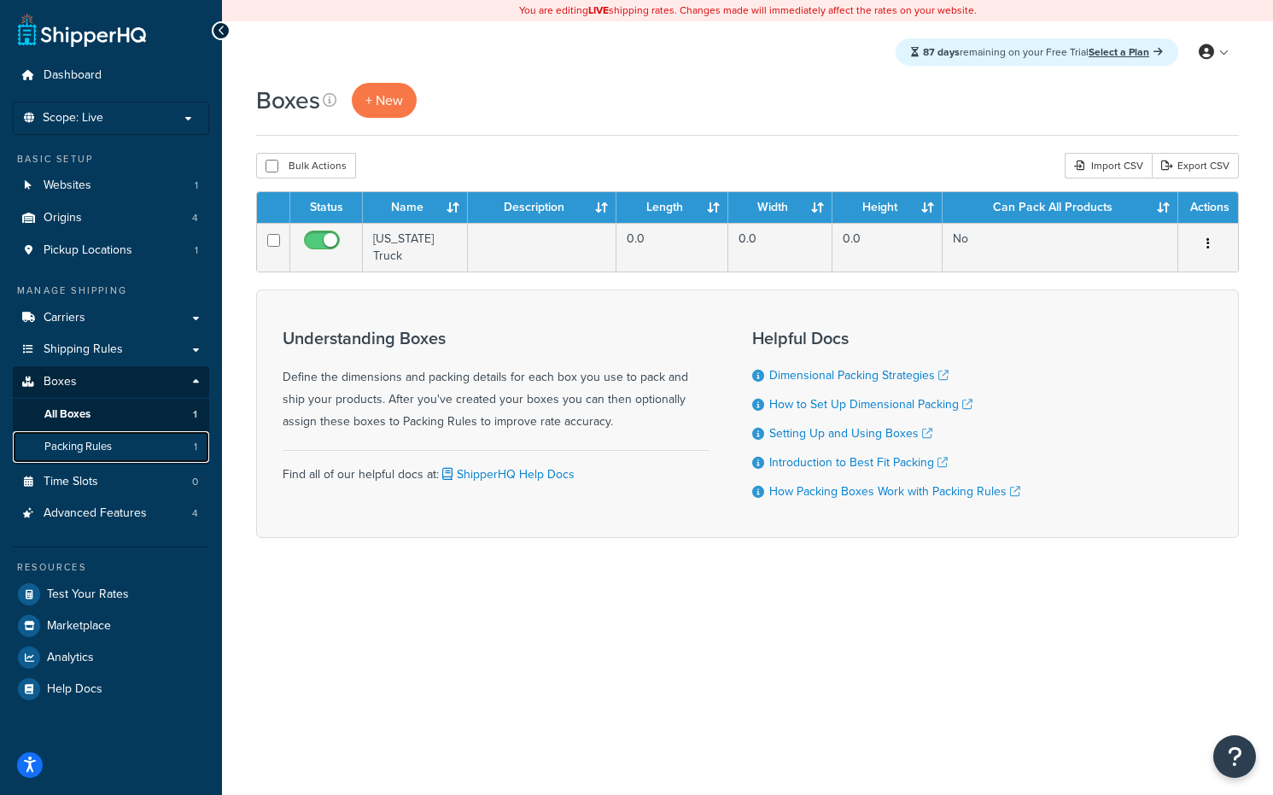
click at [125, 452] on link "Packing Rules 1" at bounding box center [111, 447] width 196 height 32
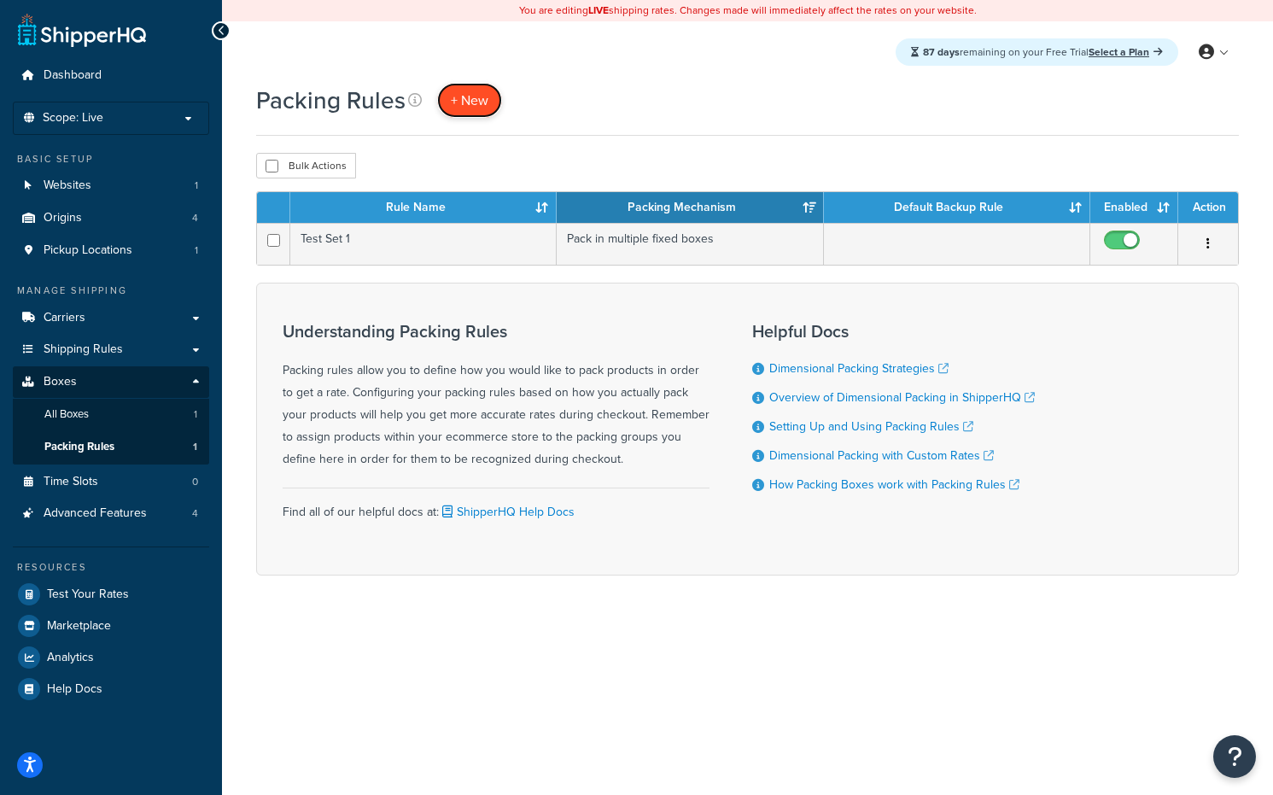
click at [476, 105] on span "+ New" at bounding box center [470, 100] width 38 height 20
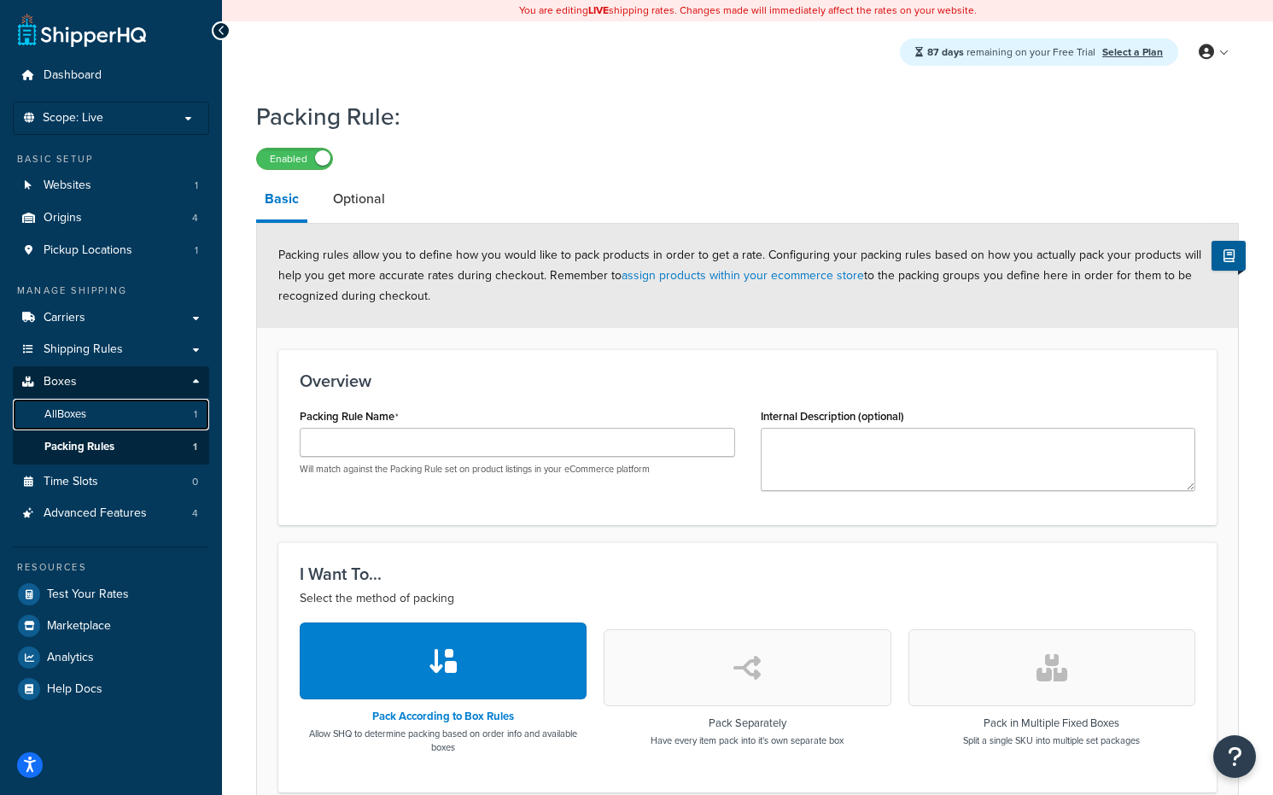
click at [131, 420] on link "All Boxes 1" at bounding box center [111, 415] width 196 height 32
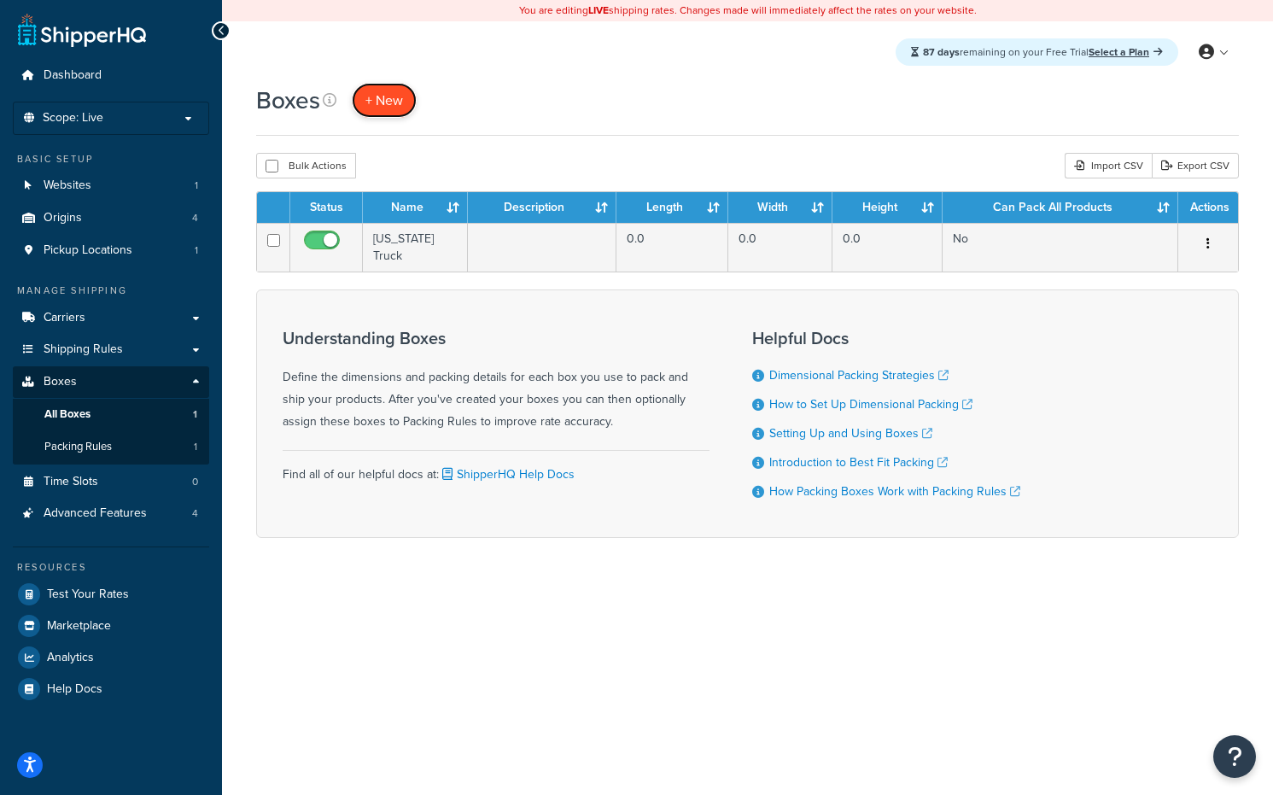
click at [378, 95] on span "+ New" at bounding box center [384, 100] width 38 height 20
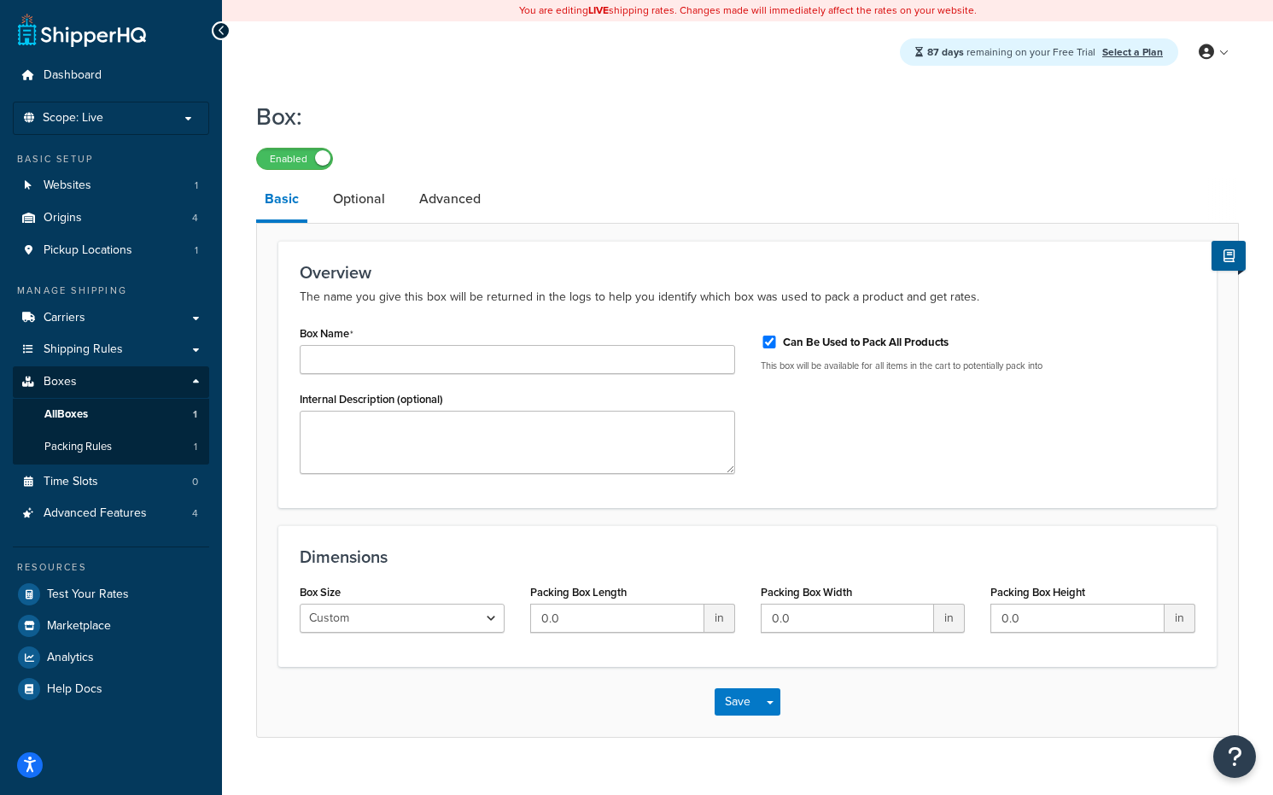
scroll to position [20, 0]
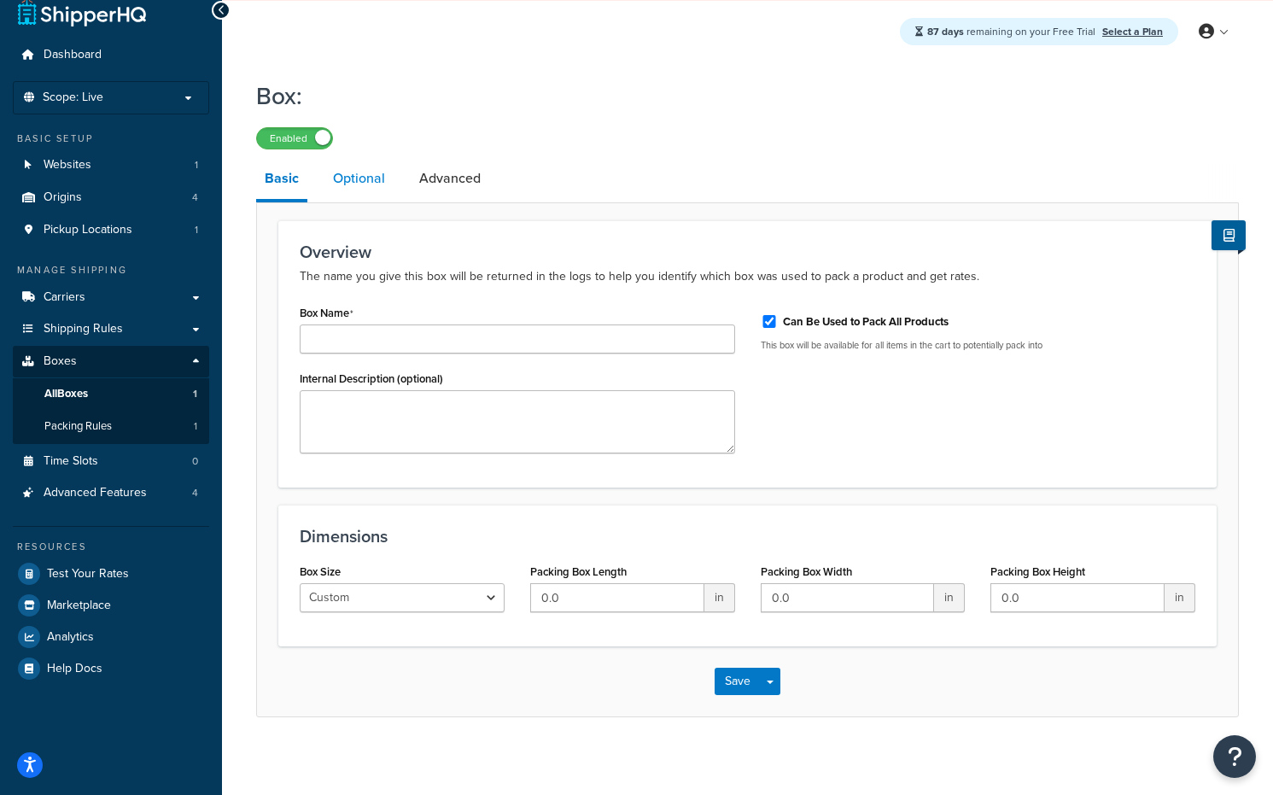
click at [364, 174] on link "Optional" at bounding box center [358, 178] width 69 height 41
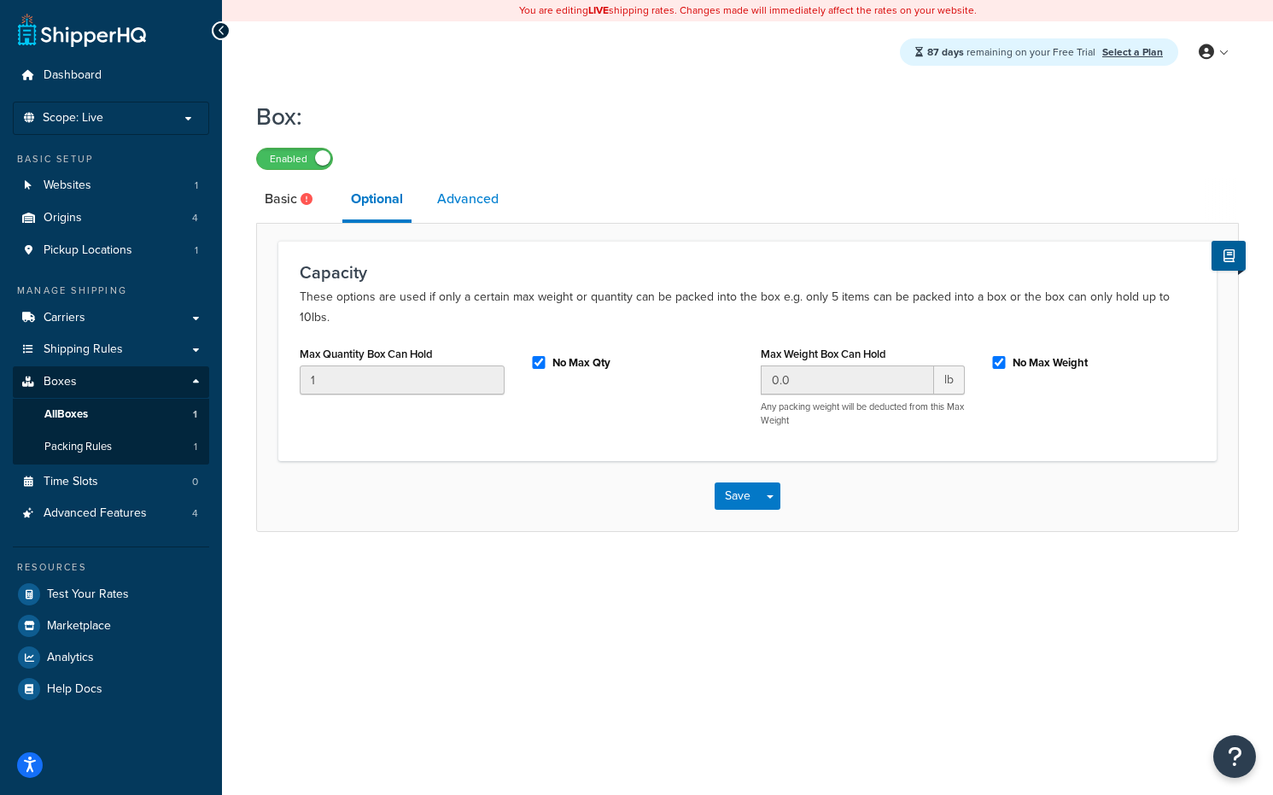
click at [446, 187] on link "Advanced" at bounding box center [468, 198] width 79 height 41
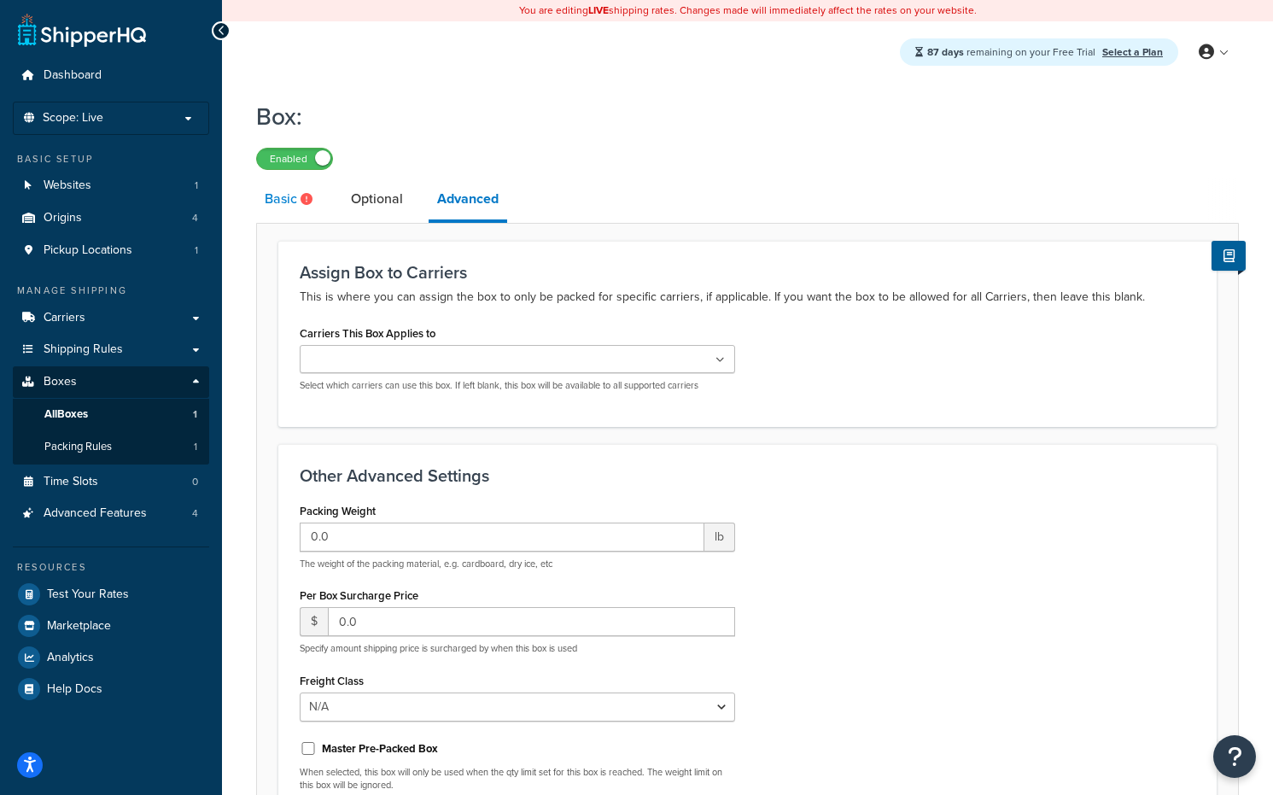
click at [270, 200] on link "Basic" at bounding box center [290, 198] width 69 height 41
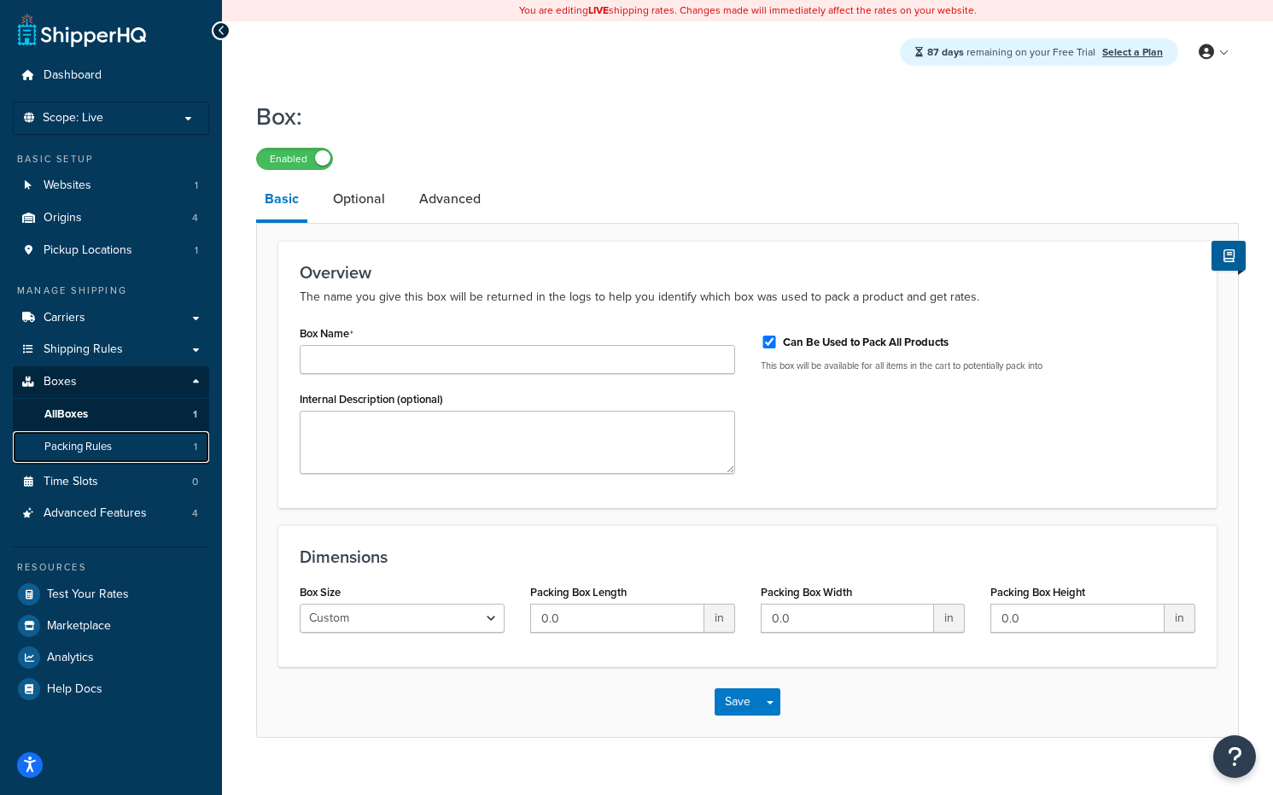
click at [127, 450] on link "Packing Rules 1" at bounding box center [111, 447] width 196 height 32
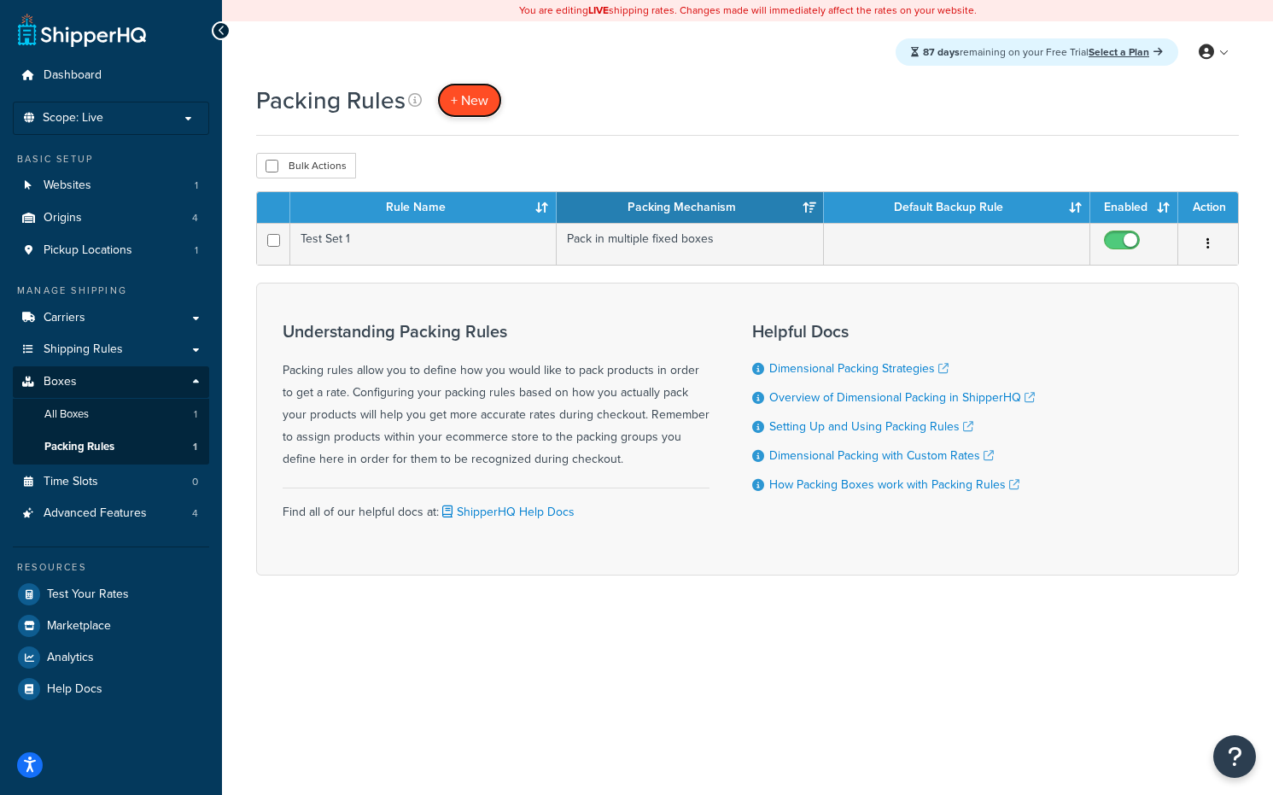
click at [458, 106] on span "+ New" at bounding box center [470, 100] width 38 height 20
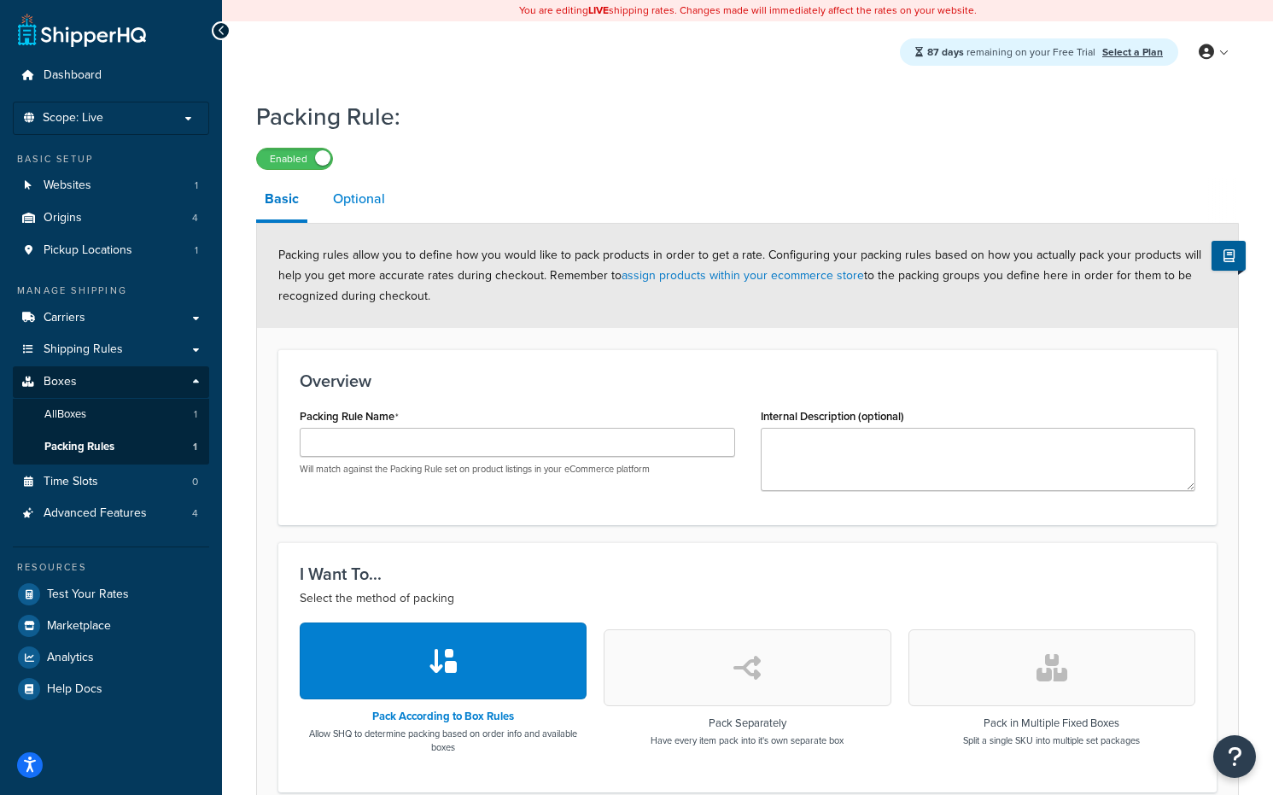
click at [370, 211] on link "Optional" at bounding box center [358, 198] width 69 height 41
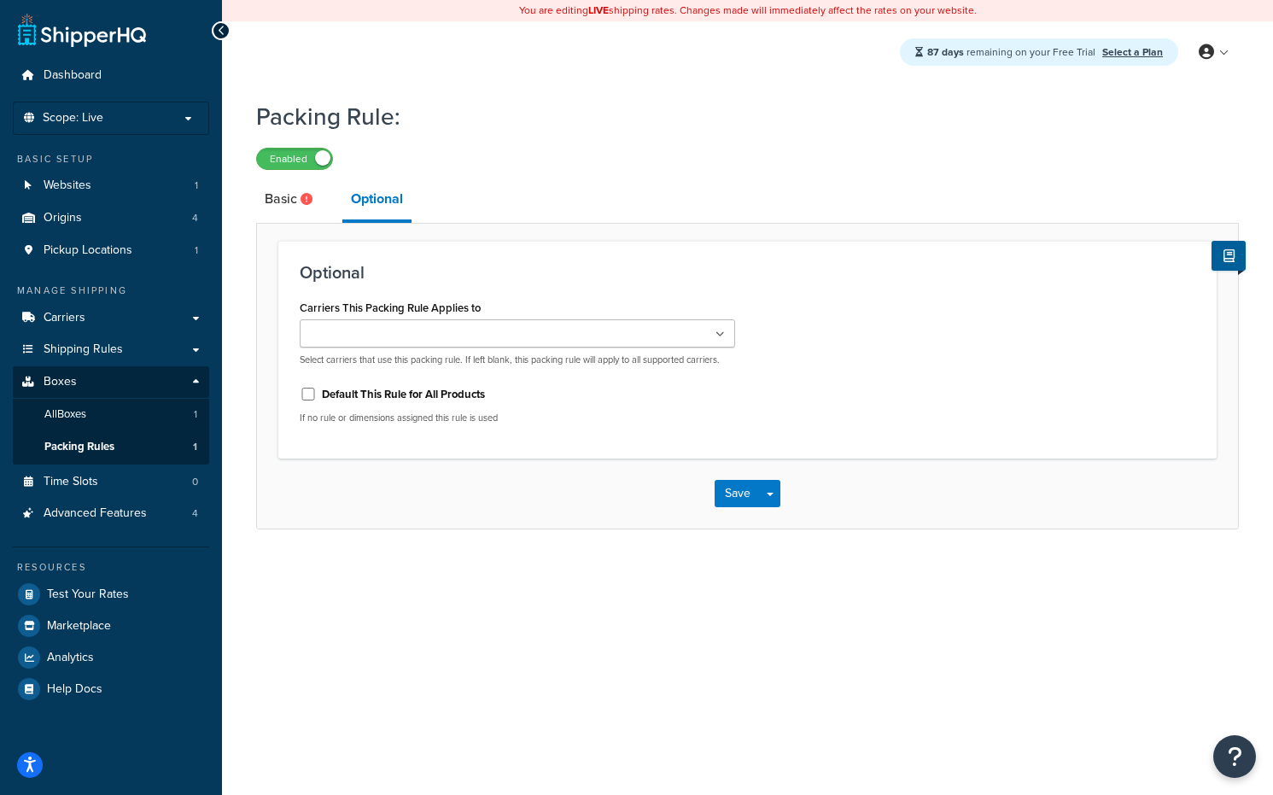
click at [374, 335] on input "Carriers This Packing Rule Applies to" at bounding box center [380, 334] width 151 height 19
click at [717, 336] on icon at bounding box center [721, 335] width 8 height 10
click at [1228, 262] on icon at bounding box center [1228, 255] width 11 height 13
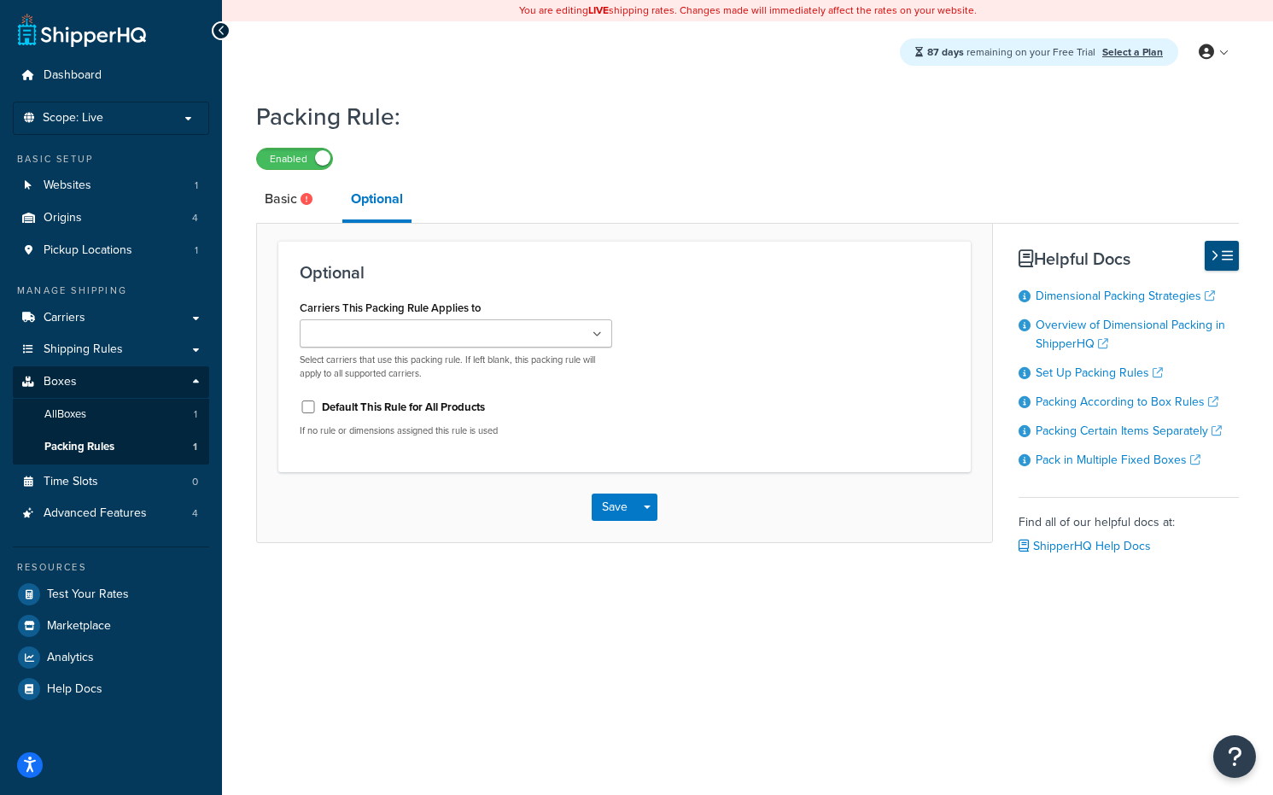
click at [1217, 257] on icon at bounding box center [1214, 255] width 8 height 13
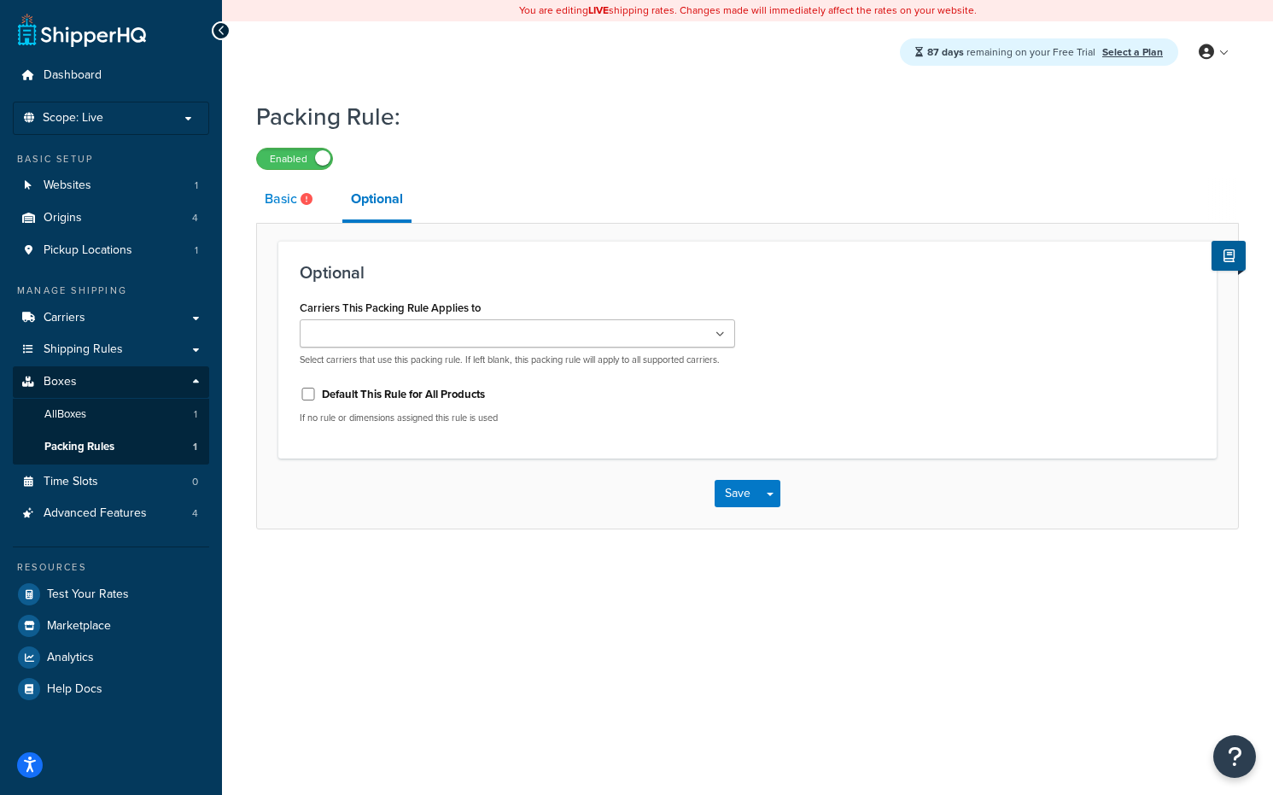
click at [261, 213] on link "Basic" at bounding box center [290, 198] width 69 height 41
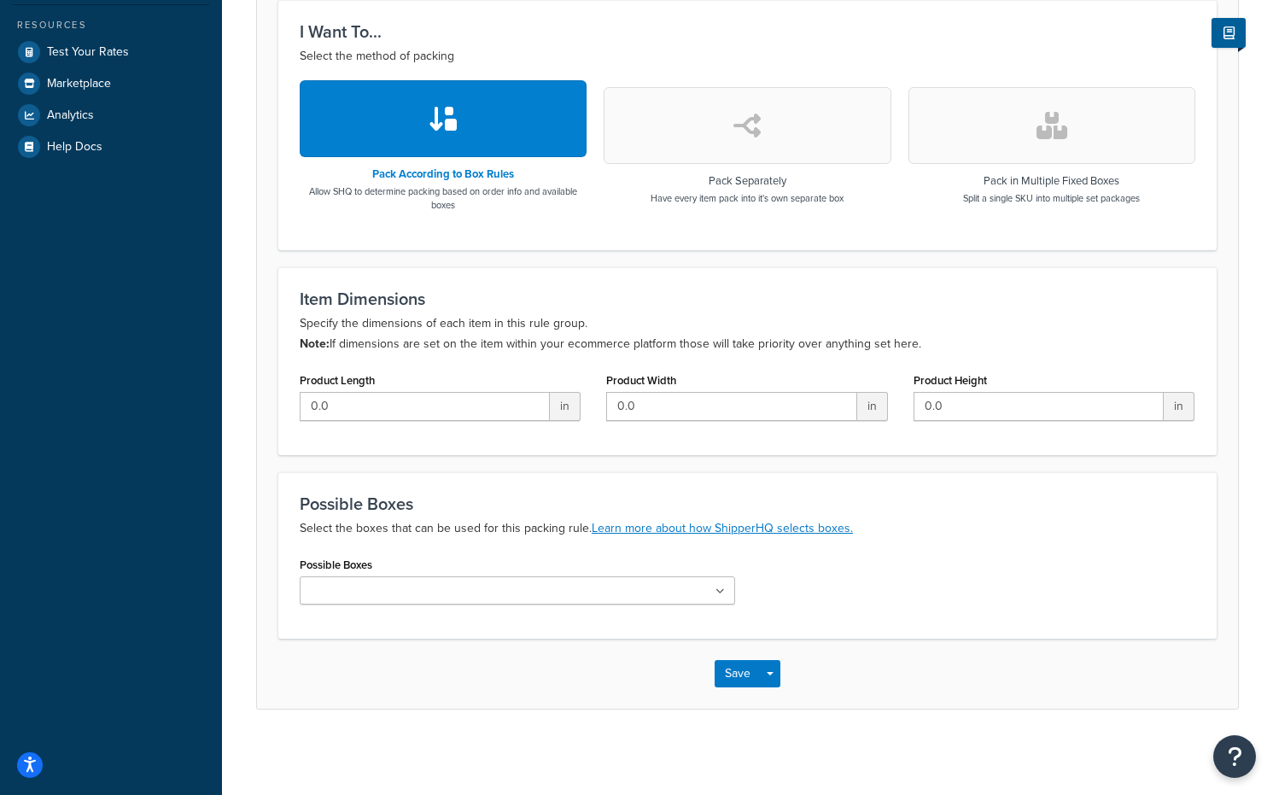
scroll to position [544, 0]
click at [543, 529] on p "Select the boxes that can be used for this packing rule. Learn more about how S…" at bounding box center [747, 528] width 895 height 20
click at [490, 529] on p "Select the boxes that can be used for this packing rule. Learn more about how S…" at bounding box center [747, 528] width 895 height 20
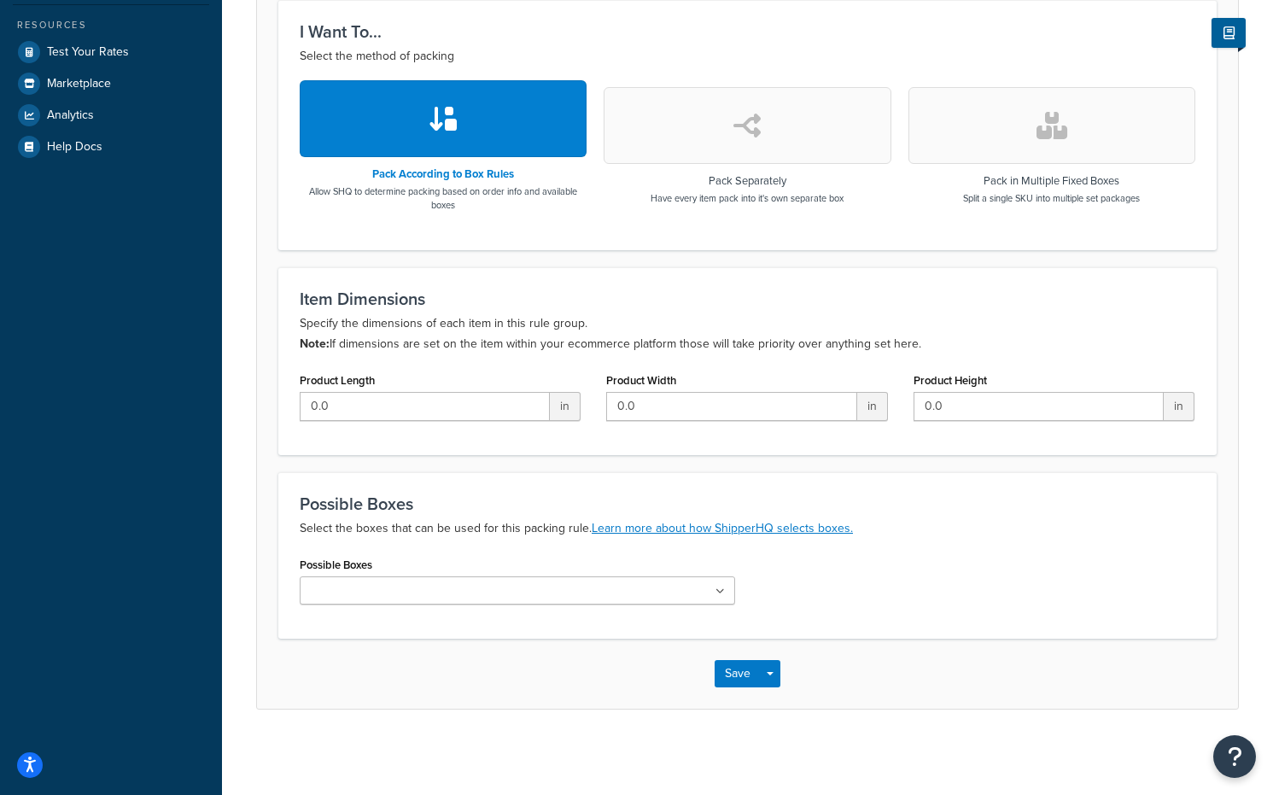
click at [536, 529] on p "Select the boxes that can be used for this packing rule. Learn more about how S…" at bounding box center [747, 528] width 895 height 20
click at [492, 529] on p "Select the boxes that can be used for this packing rule. Learn more about how S…" at bounding box center [747, 528] width 895 height 20
click at [529, 529] on p "Select the boxes that can be used for this packing rule. Learn more about how S…" at bounding box center [747, 528] width 895 height 20
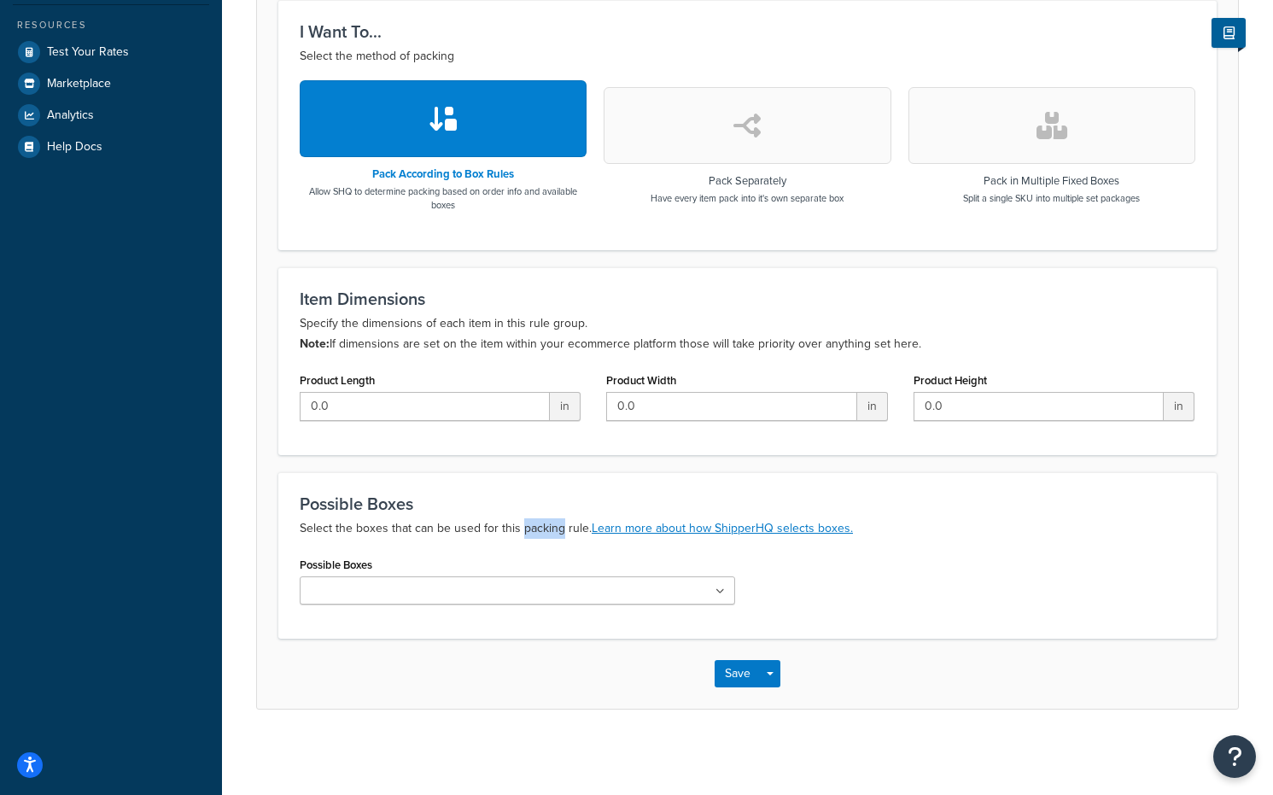
click at [529, 529] on p "Select the boxes that can be used for this packing rule. Learn more about how S…" at bounding box center [747, 528] width 895 height 20
click at [493, 529] on p "Select the boxes that can be used for this packing rule. Learn more about how S…" at bounding box center [747, 528] width 895 height 20
click at [550, 529] on p "Select the boxes that can be used for this packing rule. Learn more about how S…" at bounding box center [747, 528] width 895 height 20
